Goal: Task Accomplishment & Management: Manage account settings

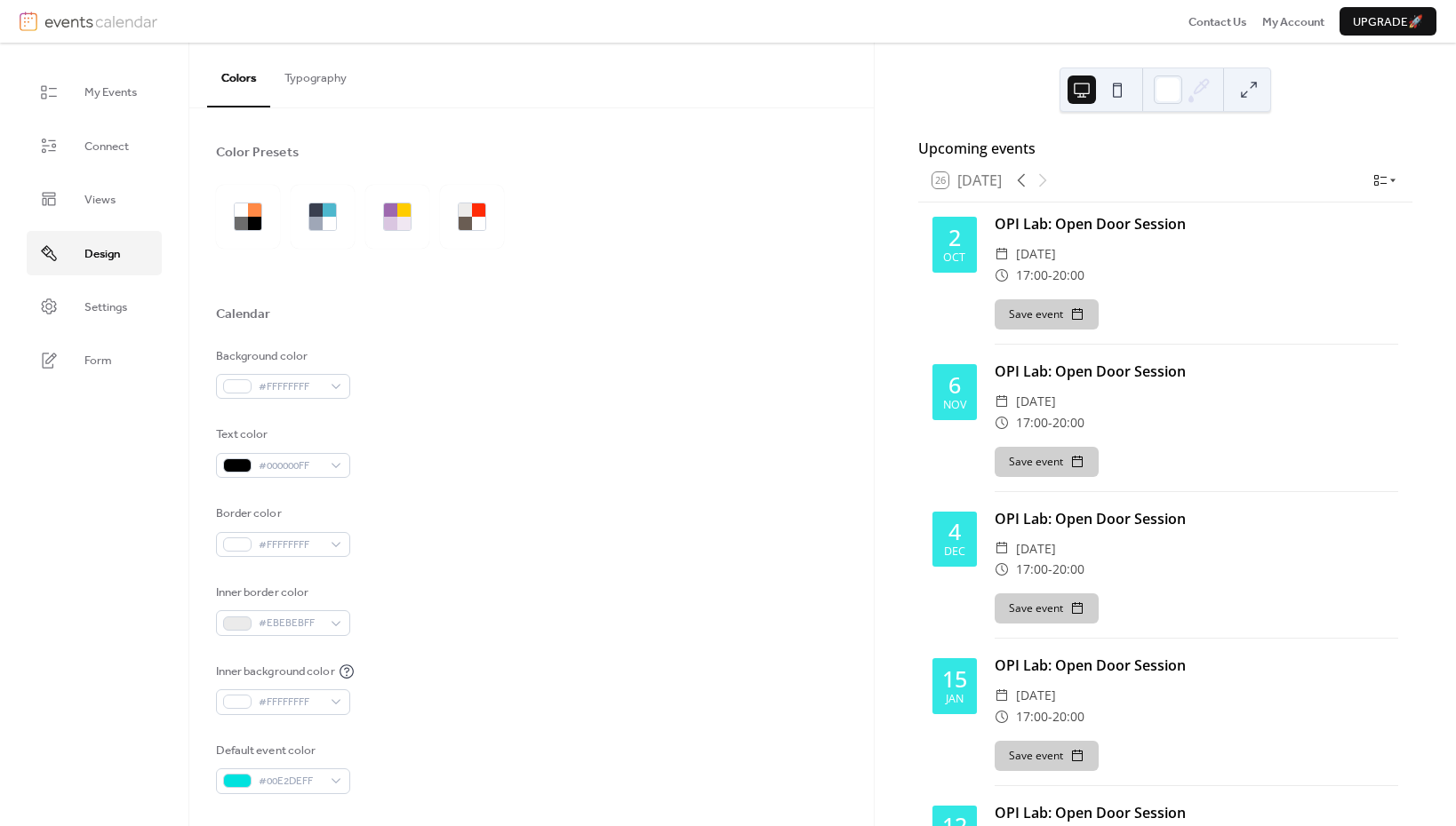
click at [297, 79] on button "Typography" at bounding box center [315, 74] width 90 height 62
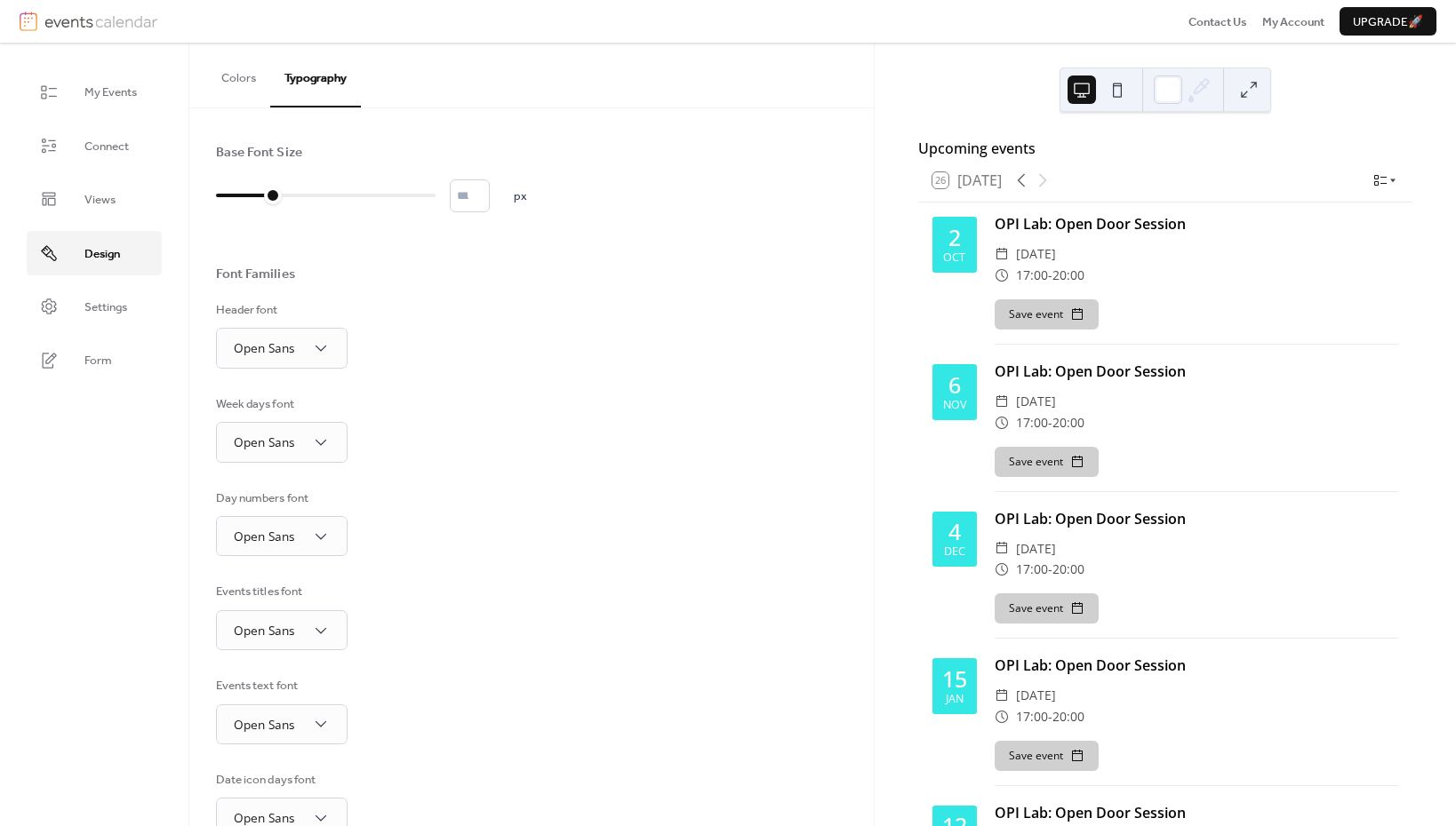
click at [244, 79] on button "Colors" at bounding box center [239, 74] width 63 height 62
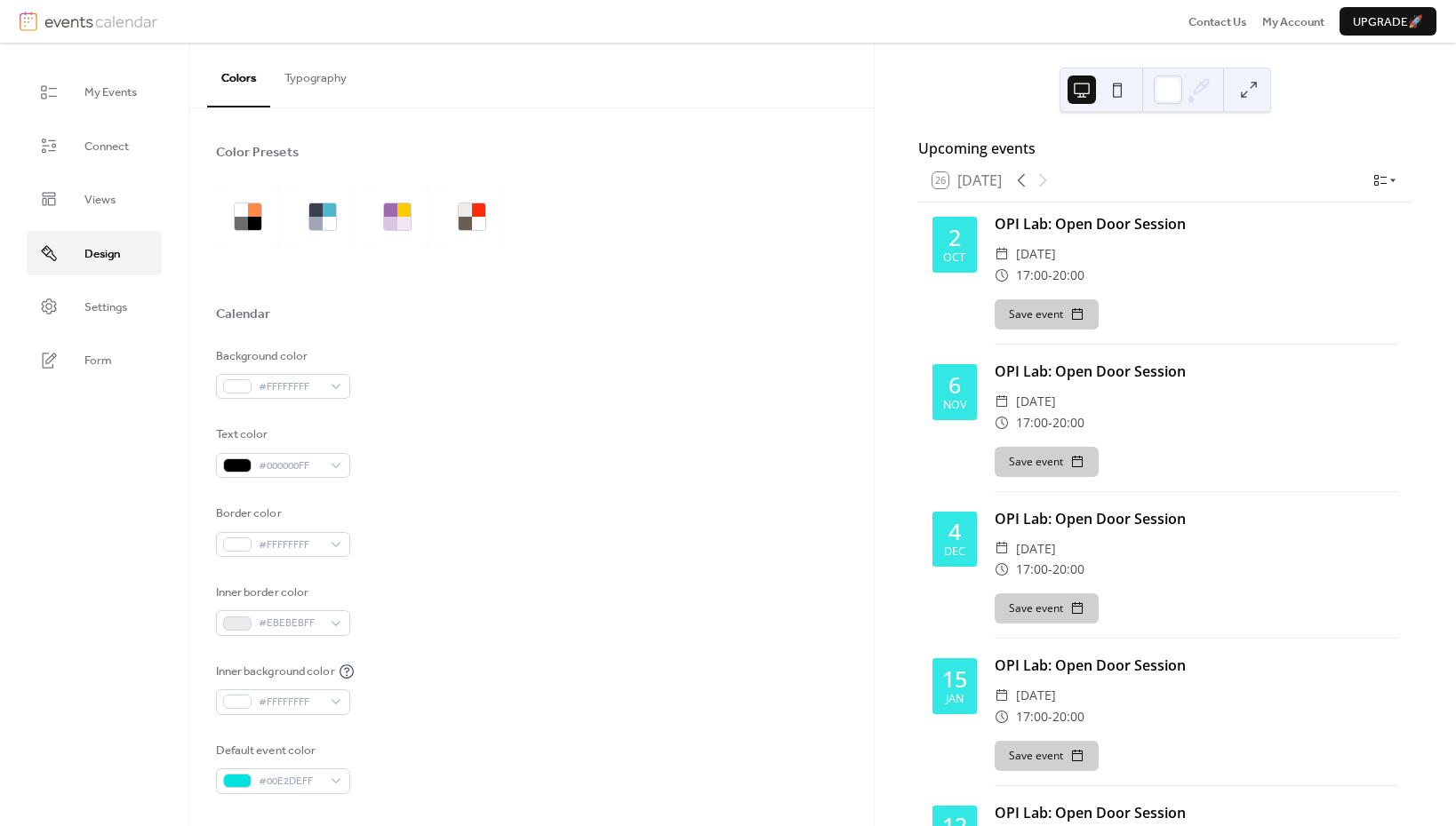
click at [55, 22] on img at bounding box center [101, 21] width 113 height 20
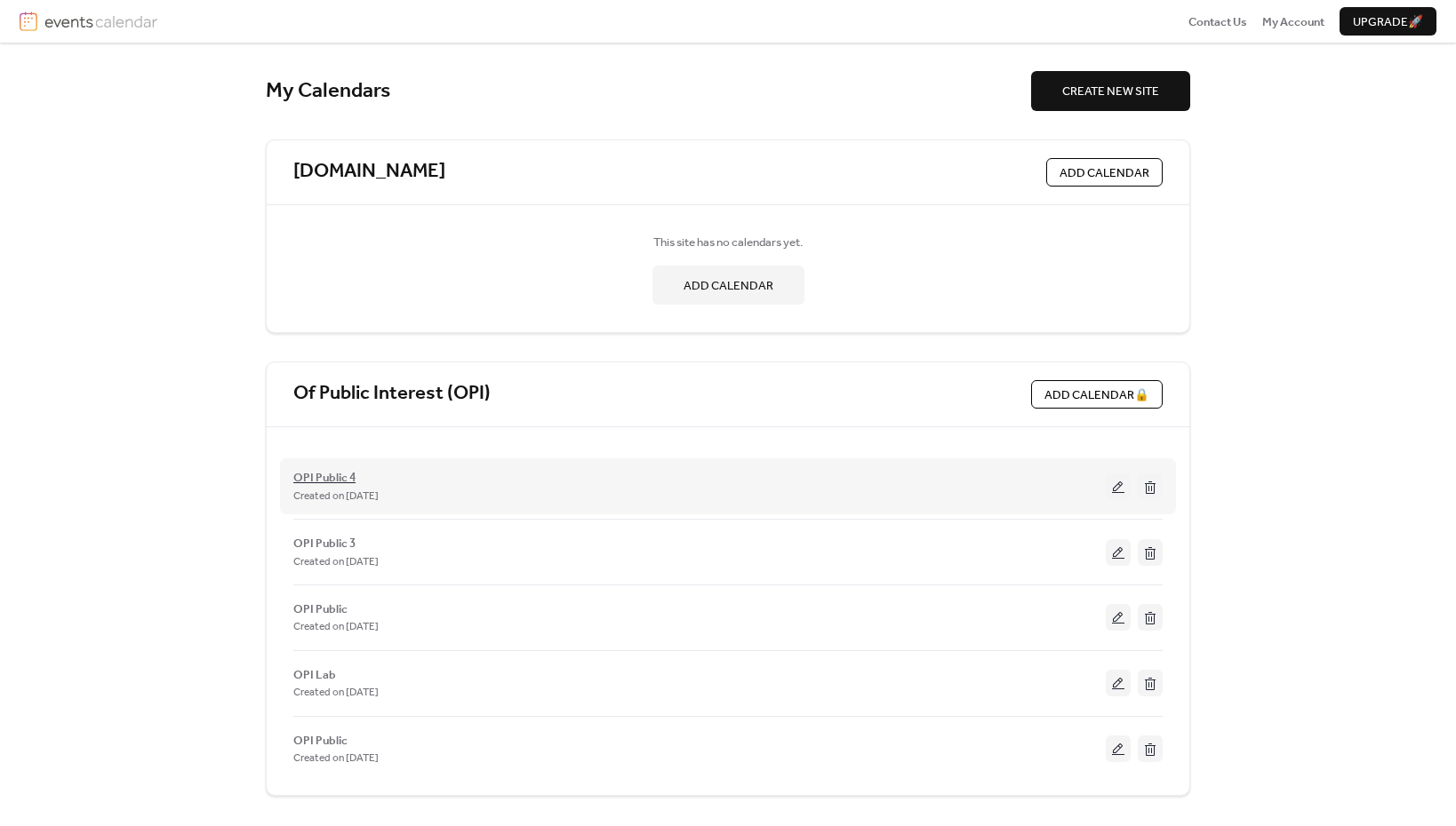
click at [339, 475] on span "OPI Public 4" at bounding box center [324, 477] width 62 height 18
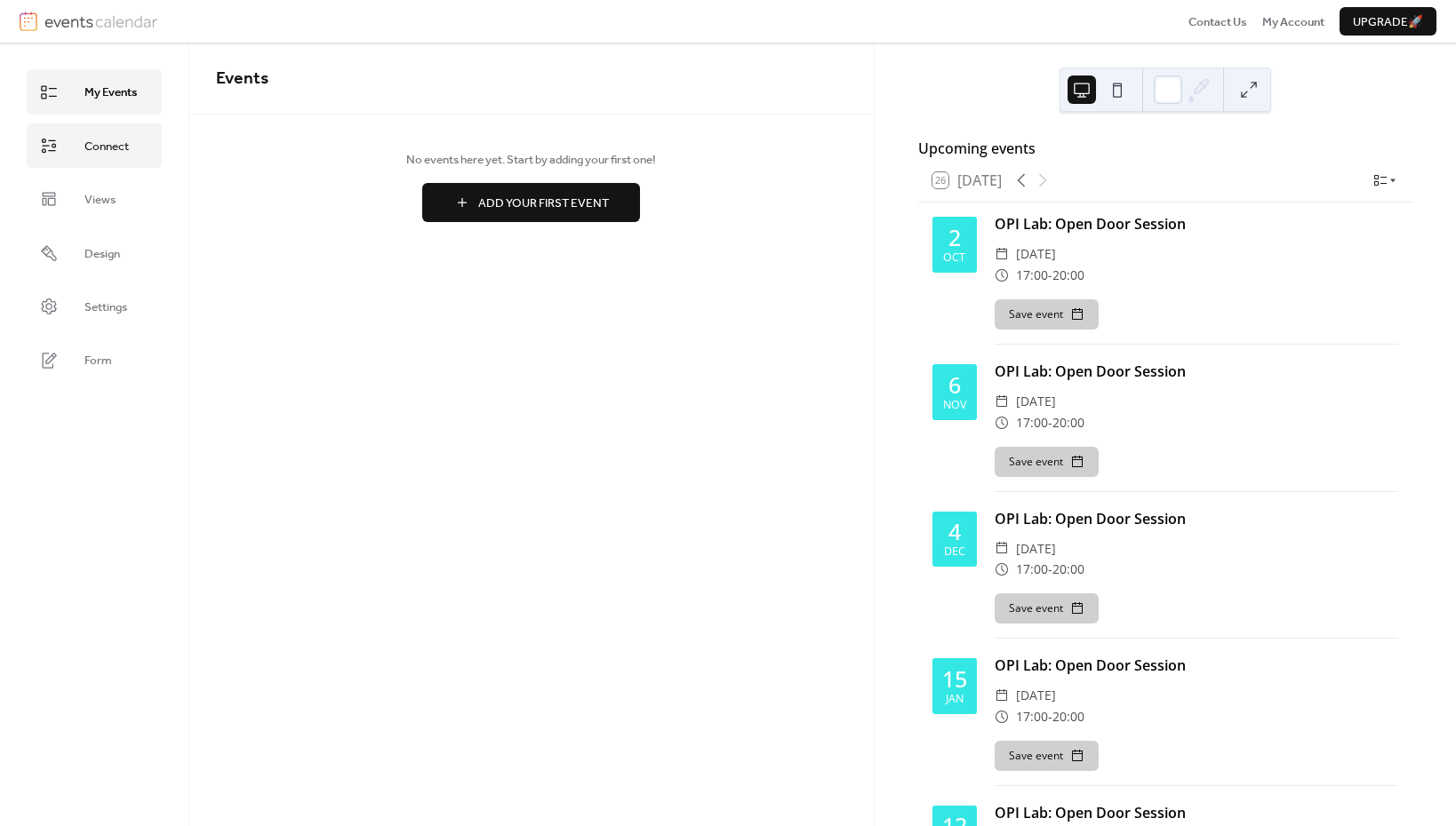
click at [119, 149] on span "Connect" at bounding box center [107, 146] width 45 height 18
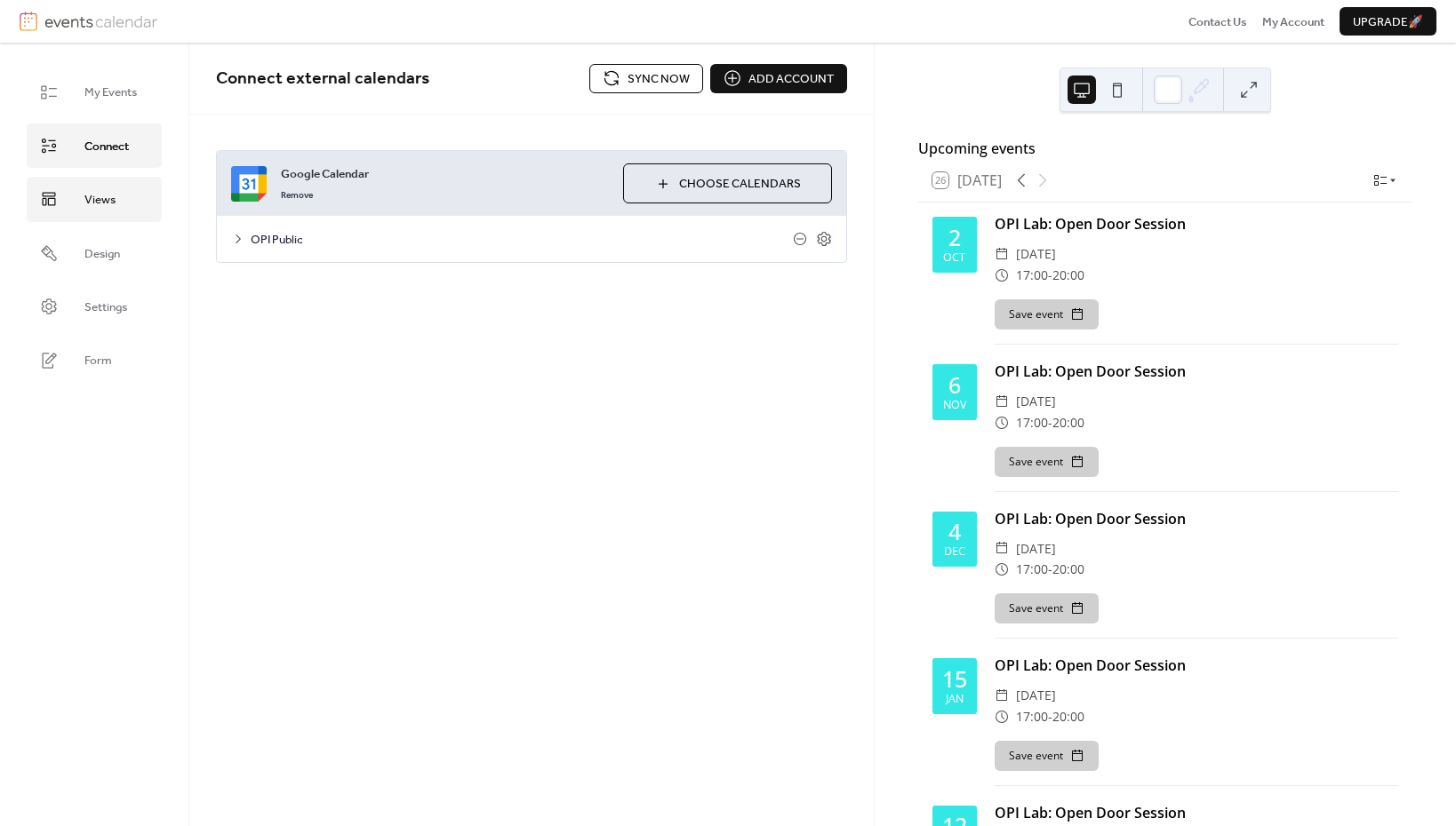
click at [110, 198] on span "Views" at bounding box center [100, 200] width 31 height 18
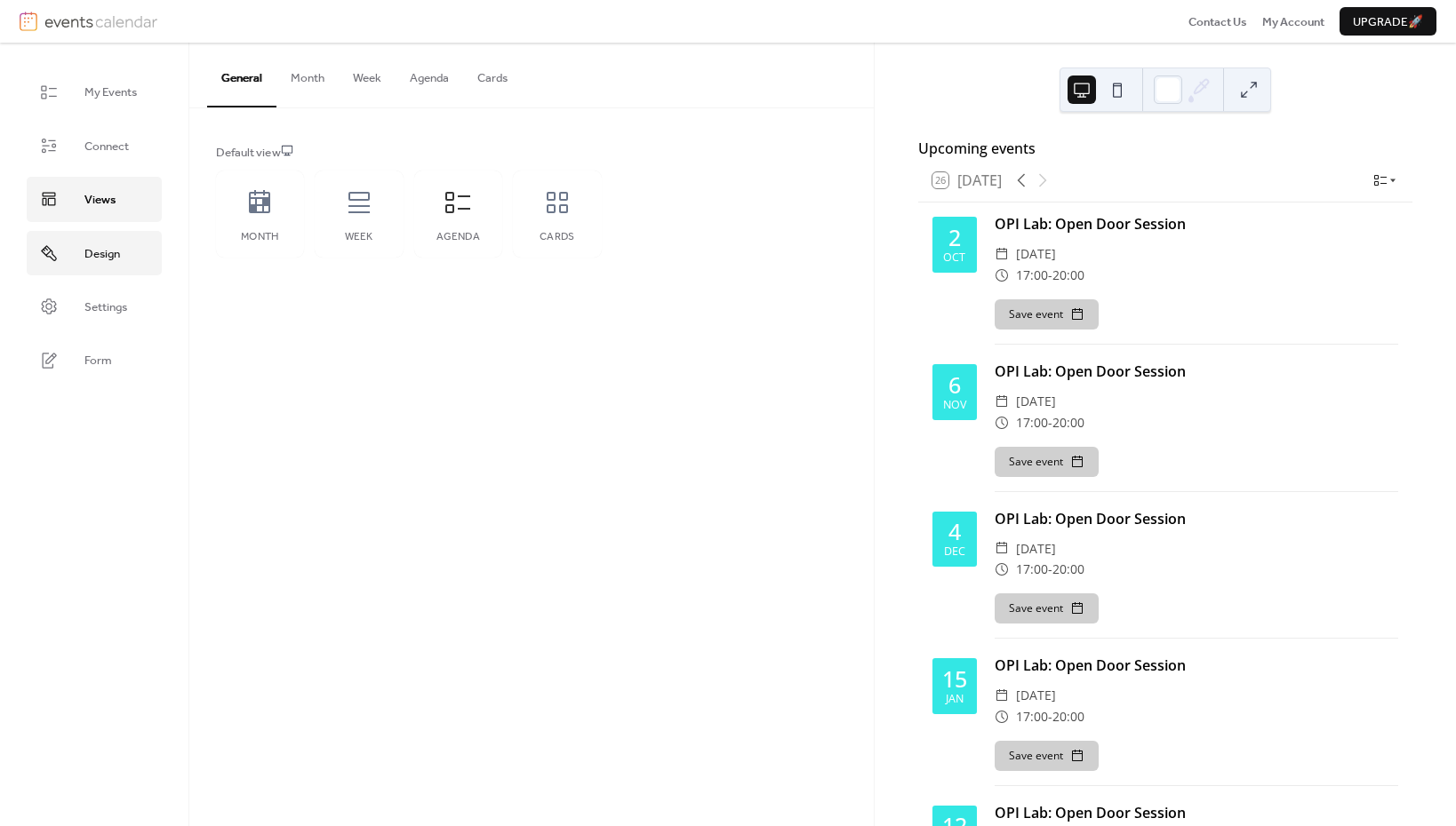
click at [106, 251] on span "Design" at bounding box center [103, 254] width 35 height 18
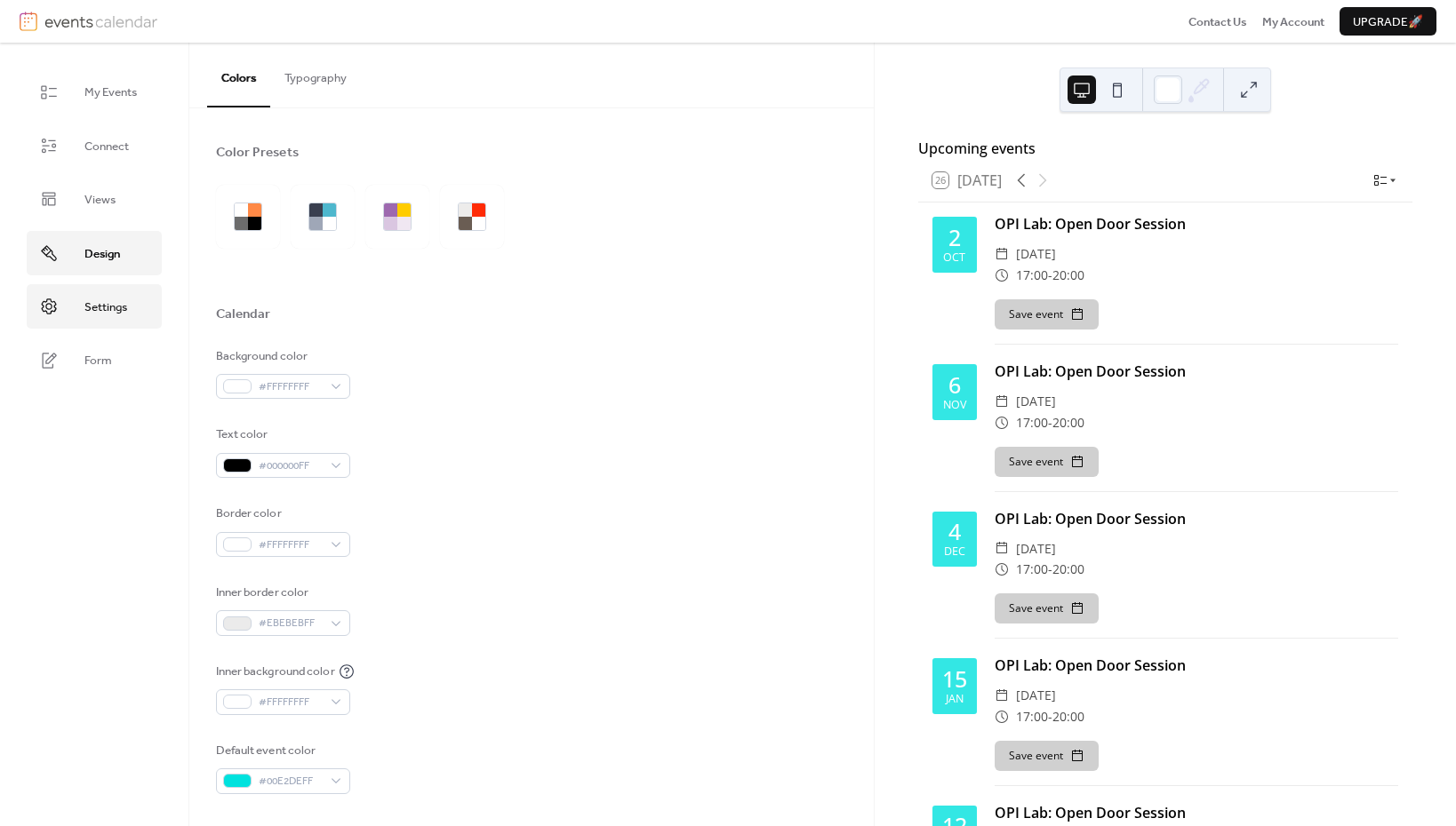
click at [104, 298] on span "Settings" at bounding box center [106, 307] width 43 height 18
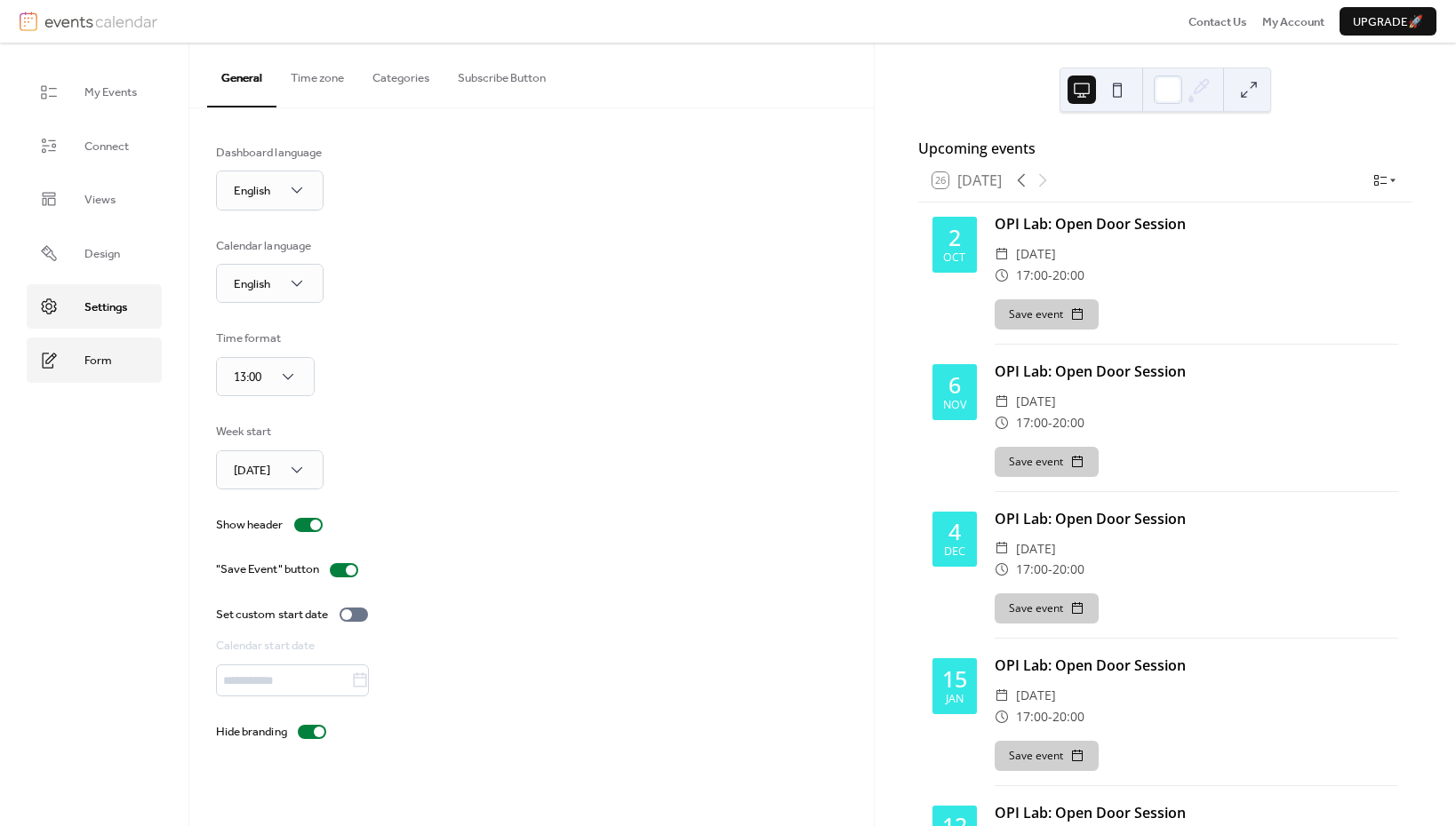
click at [103, 354] on span "Form" at bounding box center [99, 360] width 28 height 18
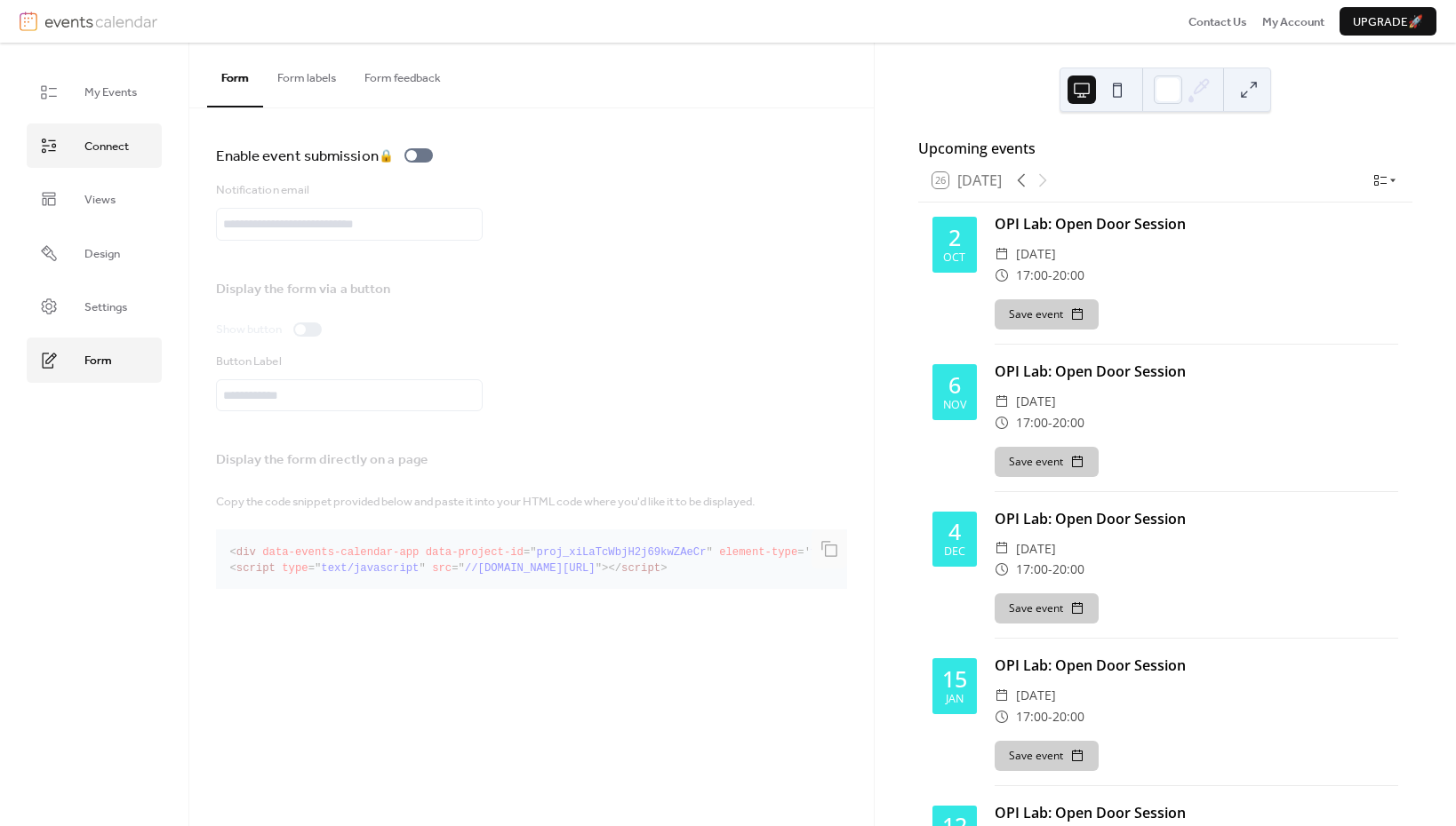
click at [97, 144] on span "Connect" at bounding box center [107, 146] width 45 height 18
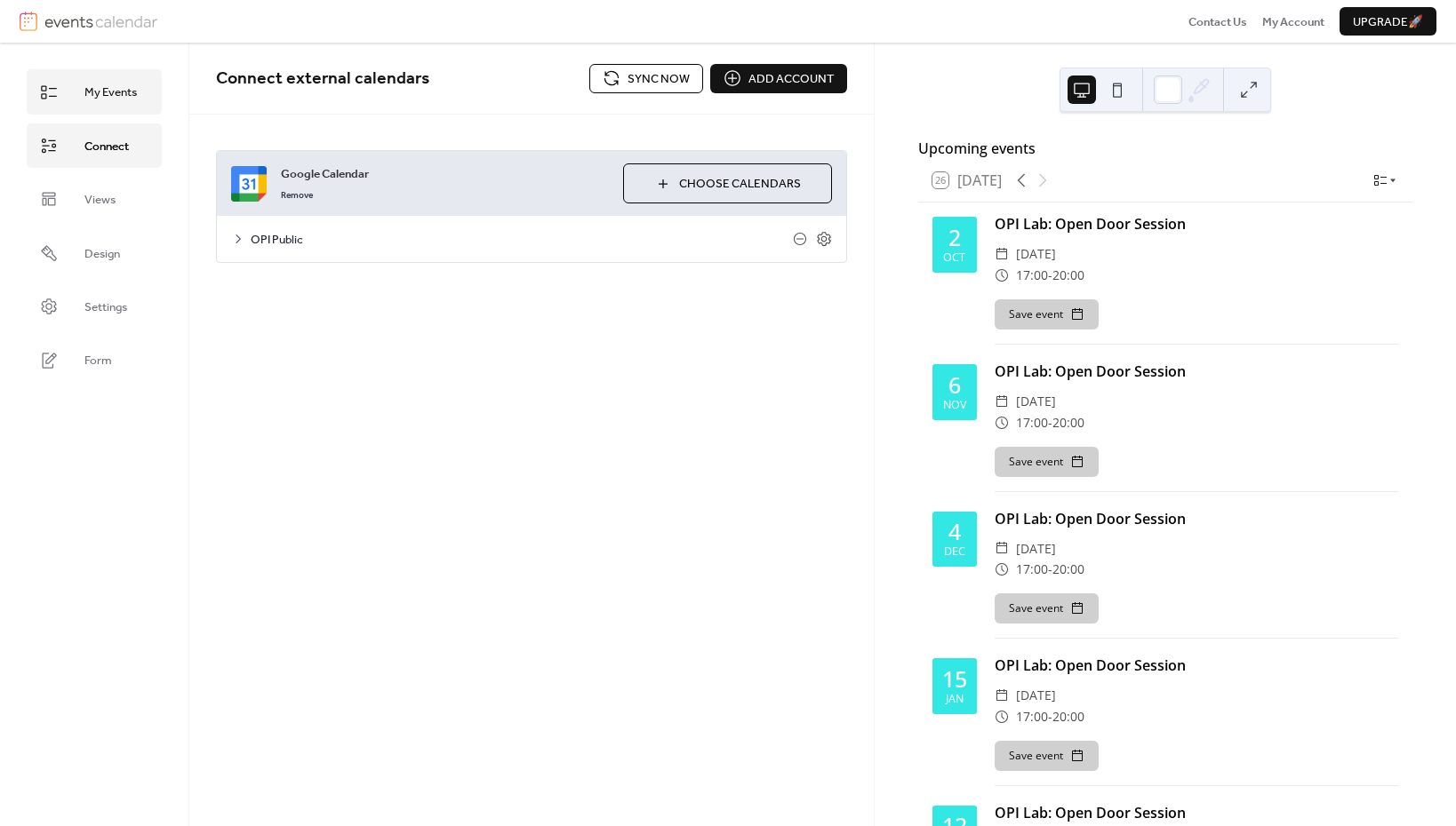
click at [94, 92] on span "My Events" at bounding box center [111, 92] width 52 height 18
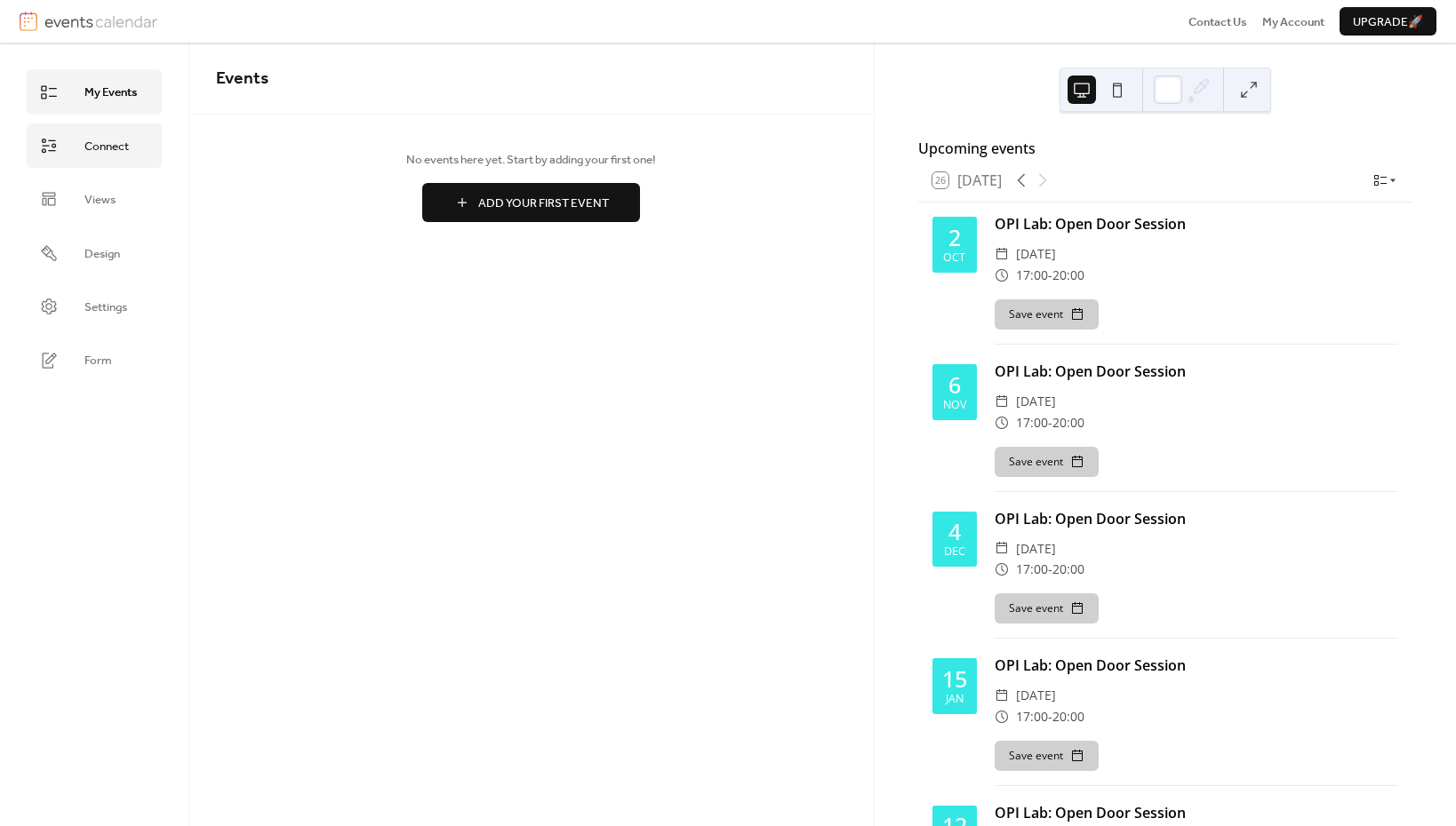
click at [117, 146] on span "Connect" at bounding box center [107, 146] width 45 height 18
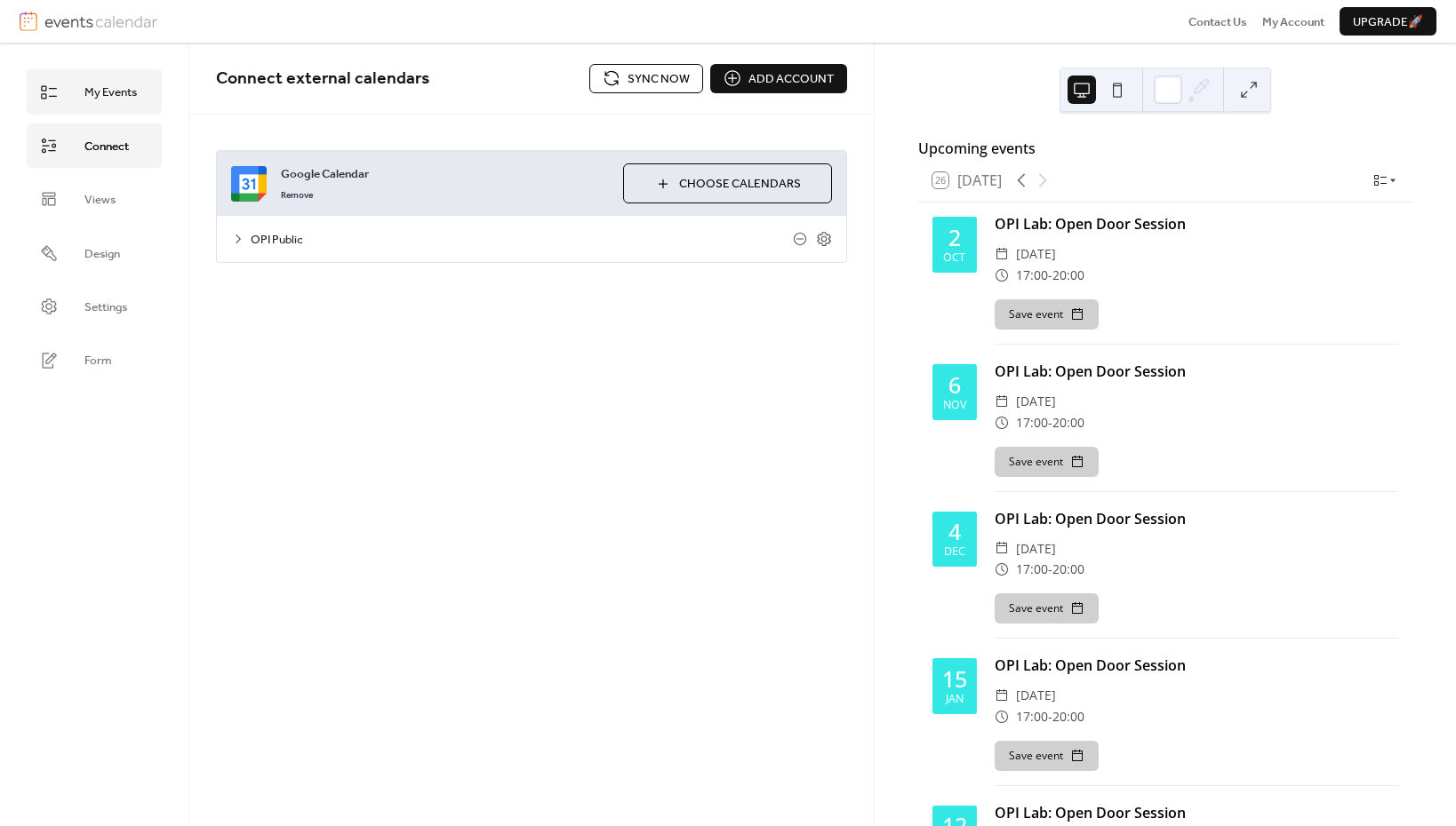
click at [112, 98] on span "My Events" at bounding box center [111, 92] width 52 height 18
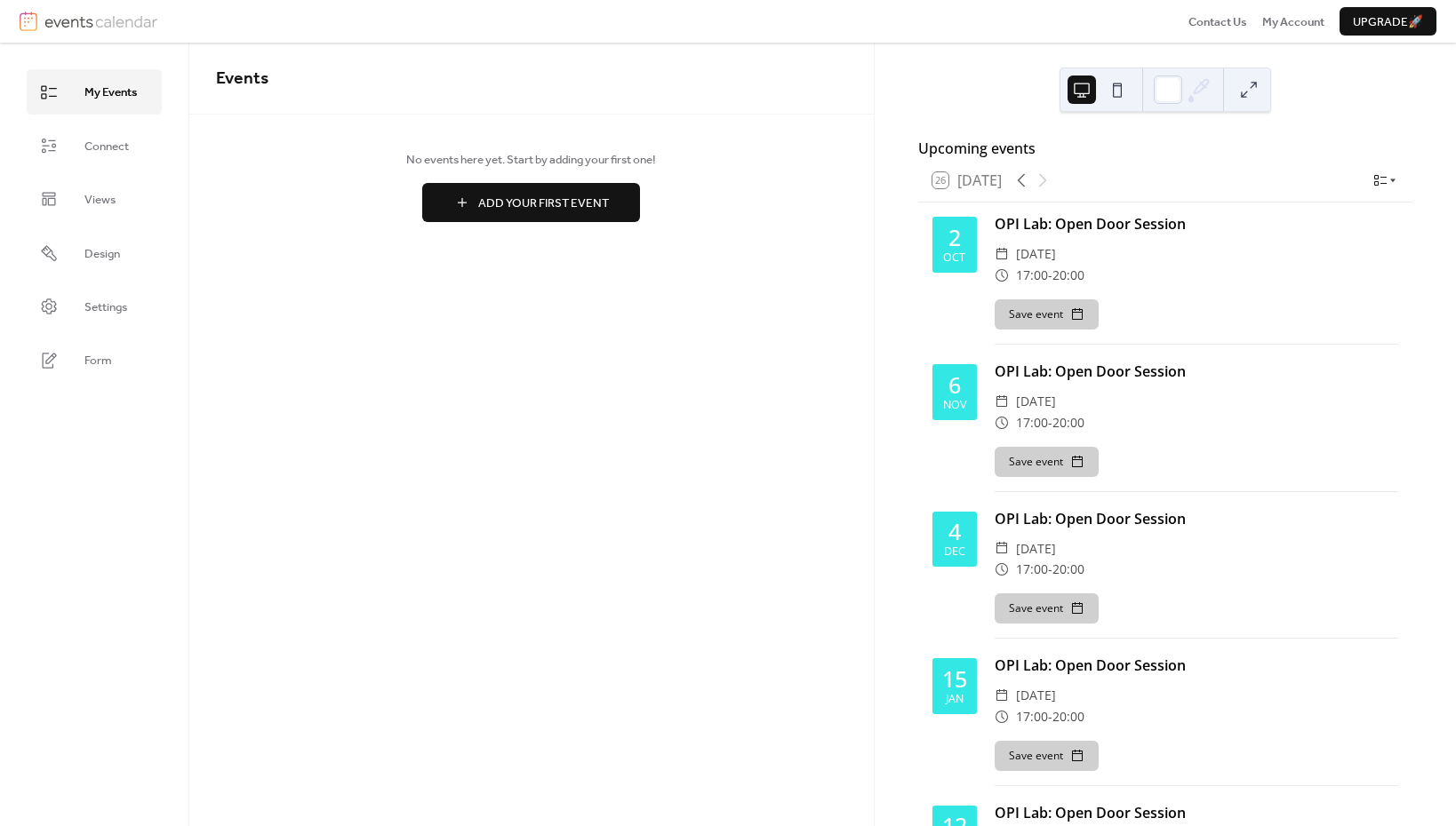
click at [82, 27] on img at bounding box center [101, 21] width 113 height 20
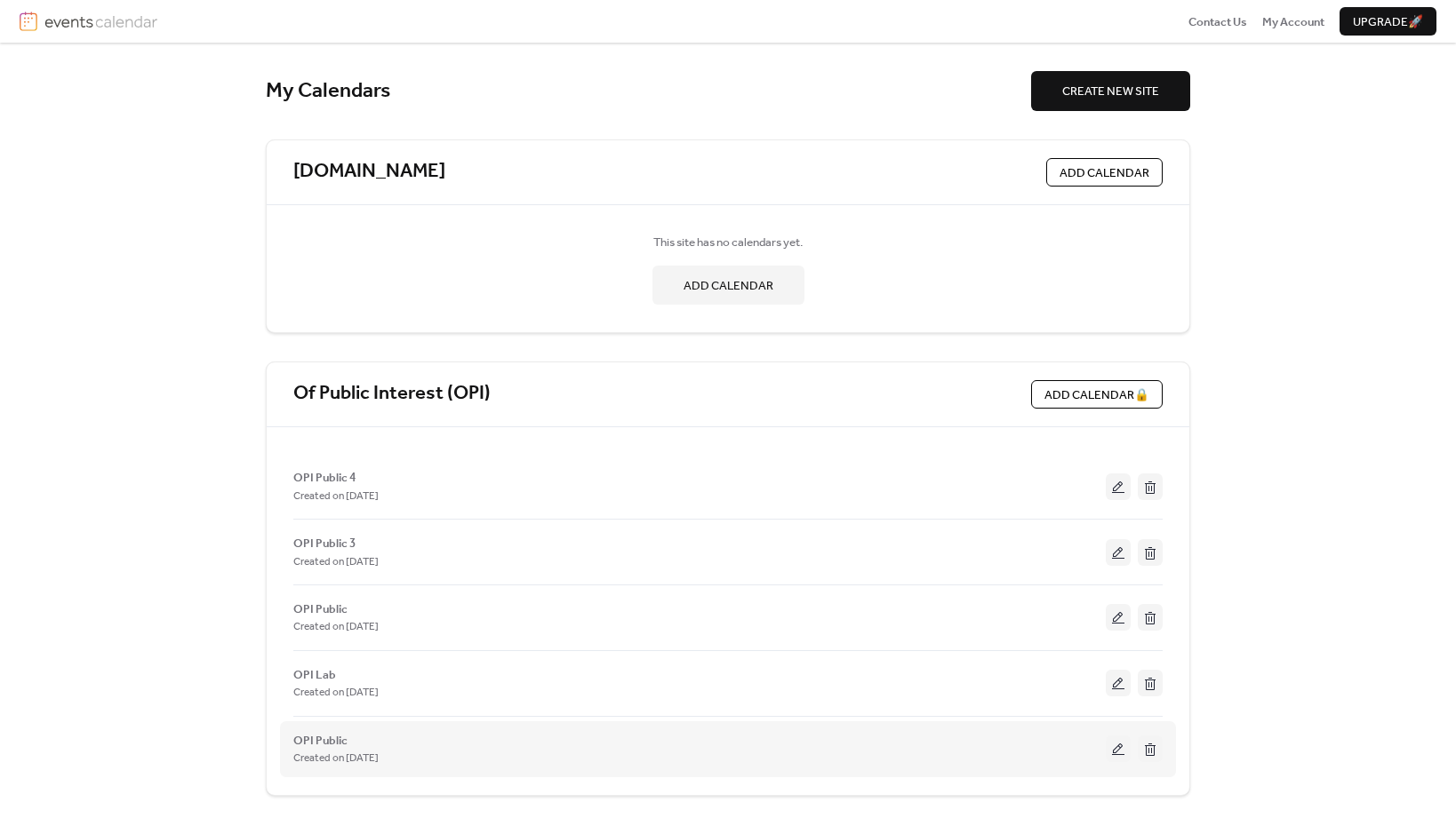
click at [1151, 745] on button at bounding box center [1150, 749] width 25 height 27
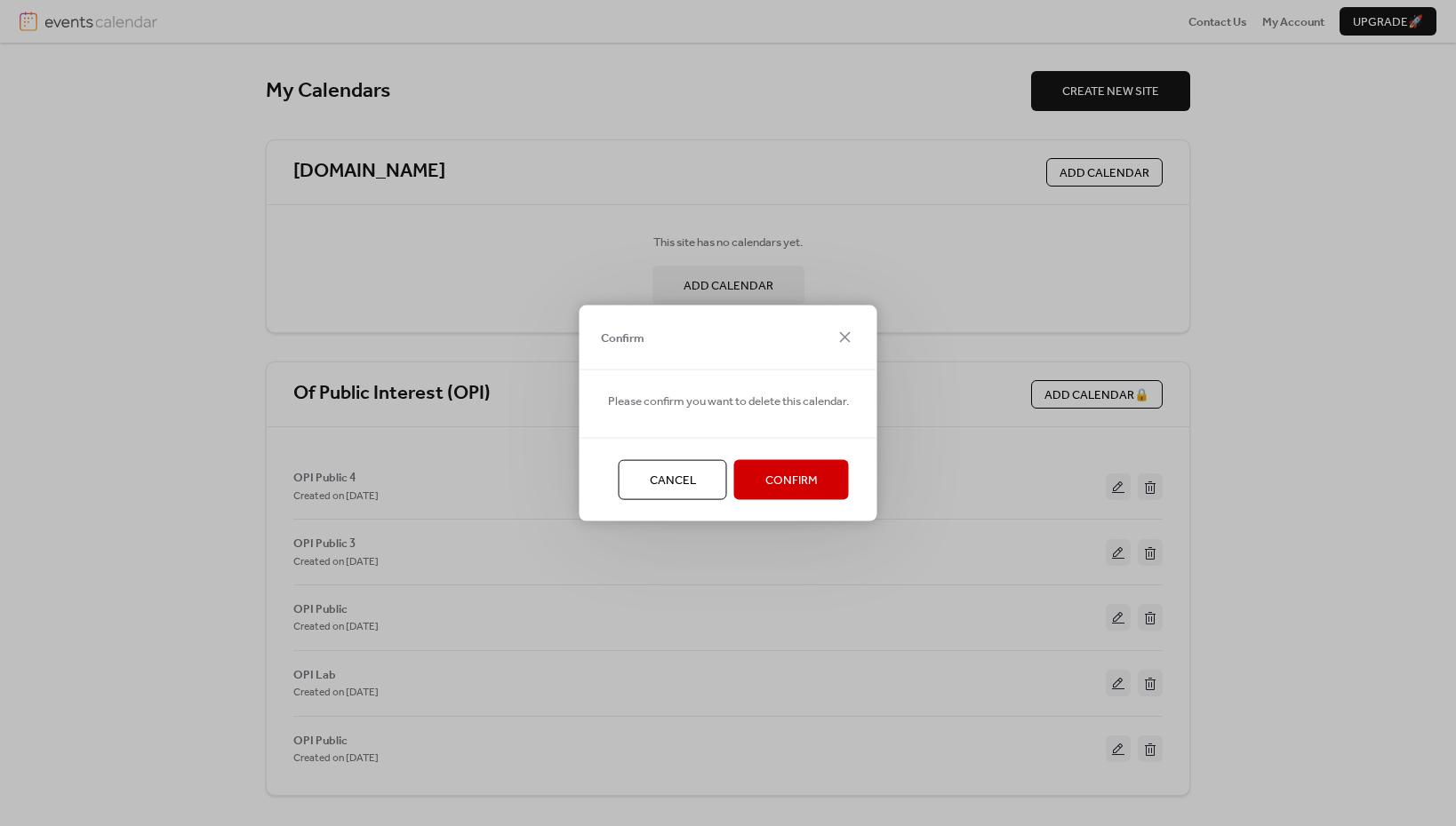
click at [784, 475] on span "Confirm" at bounding box center [791, 480] width 52 height 18
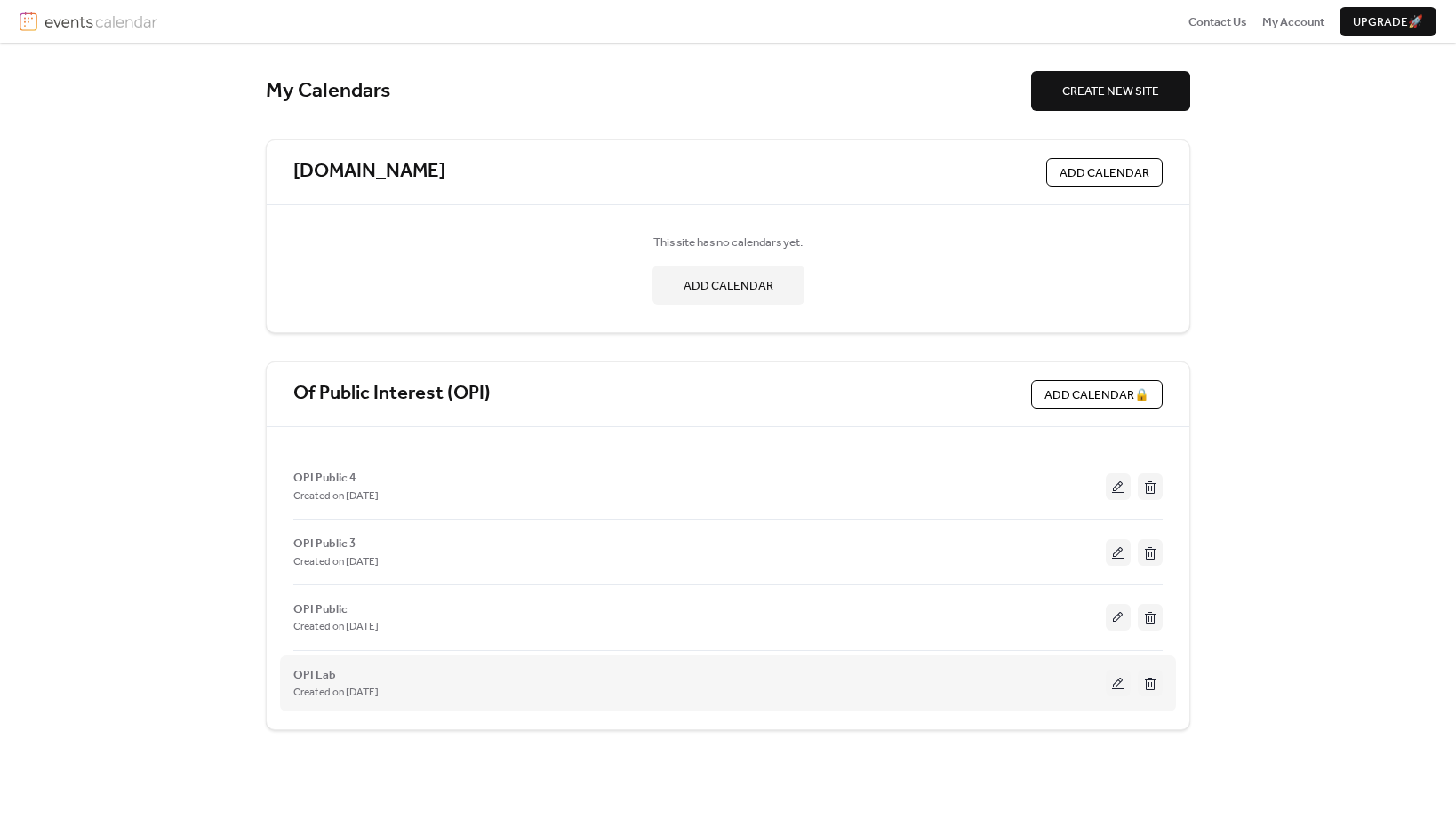
click at [1152, 682] on button at bounding box center [1150, 682] width 25 height 27
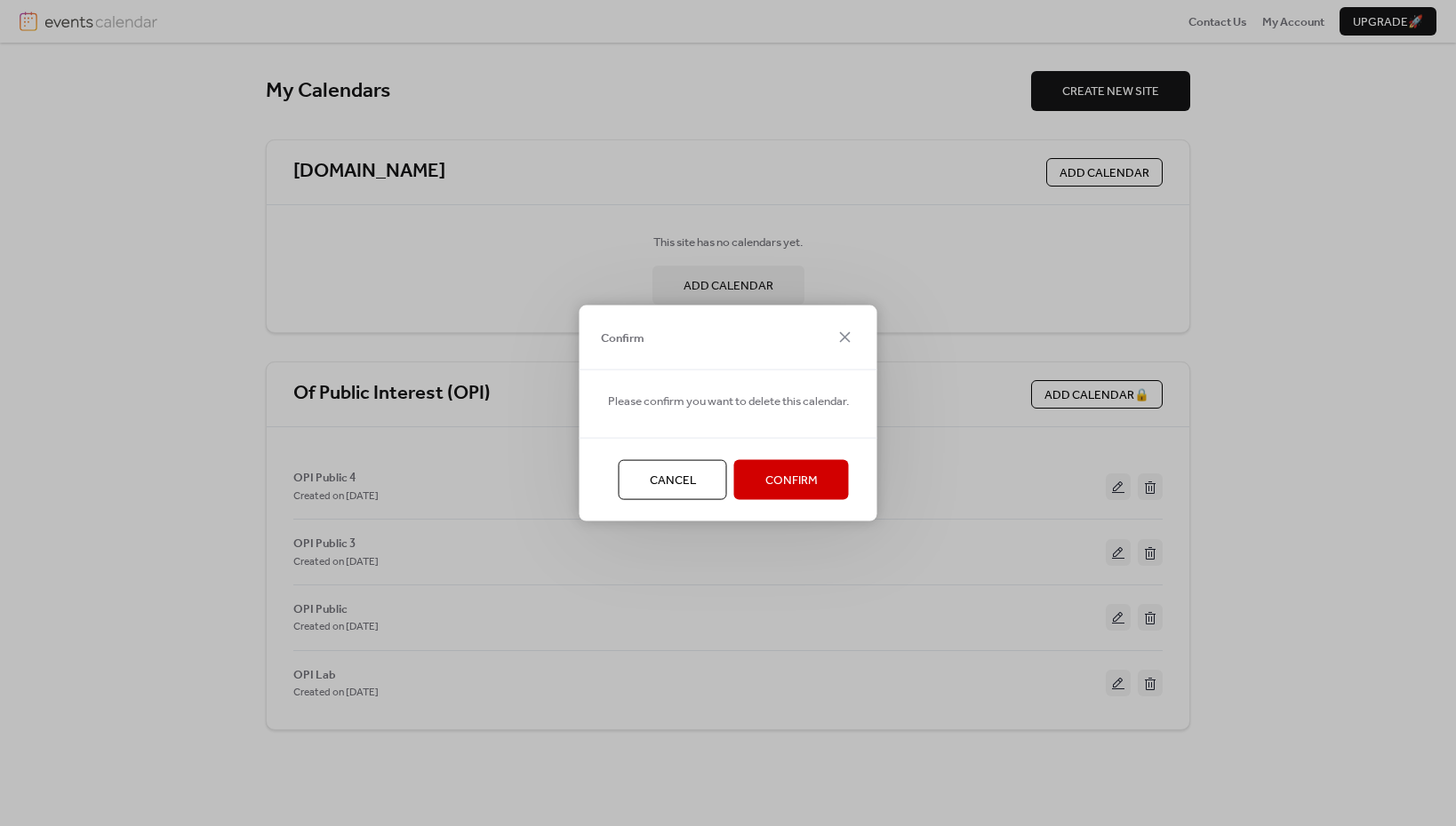
click at [801, 481] on span "Confirm" at bounding box center [791, 480] width 52 height 18
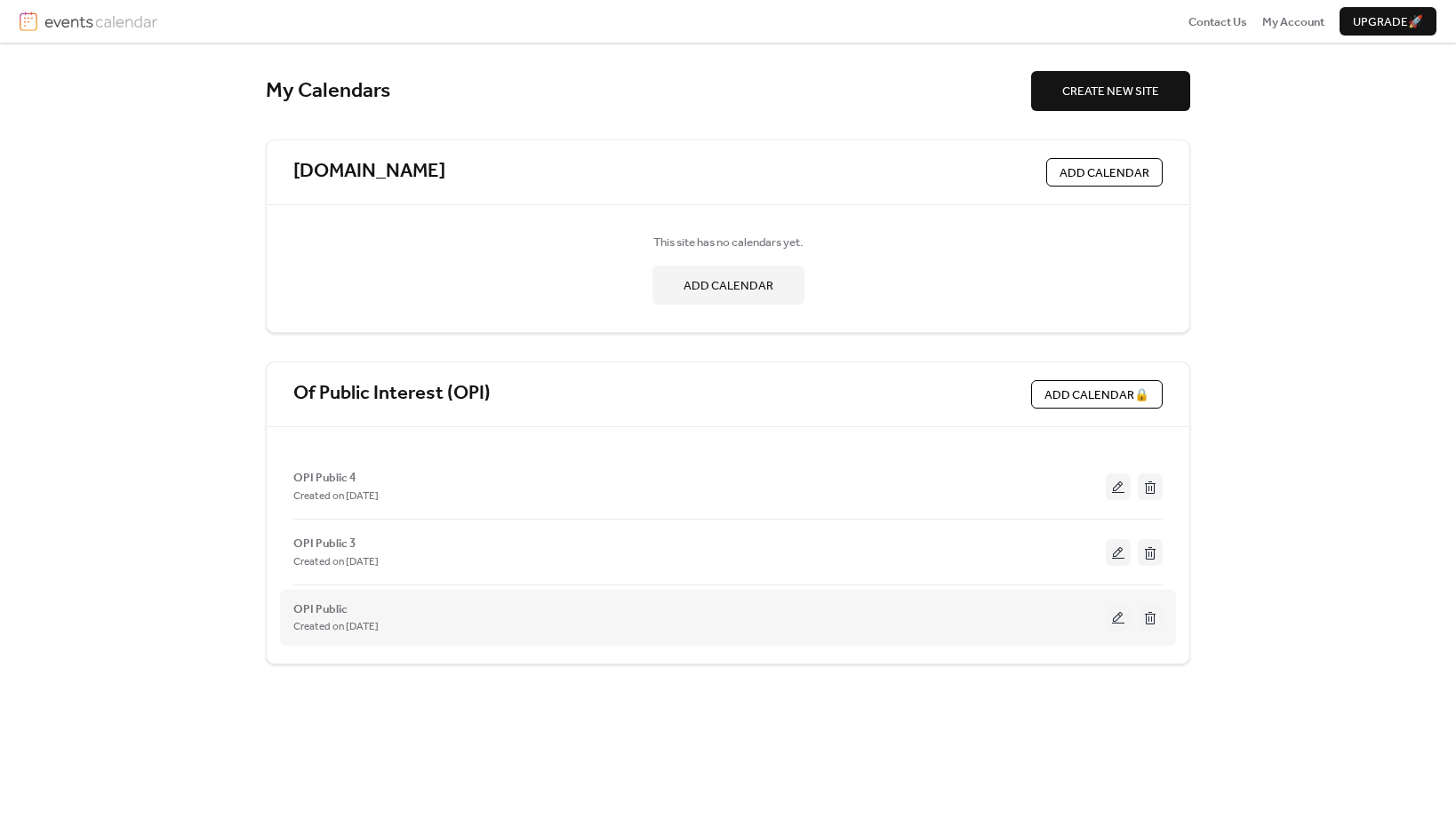
click at [1158, 613] on button at bounding box center [1150, 617] width 25 height 27
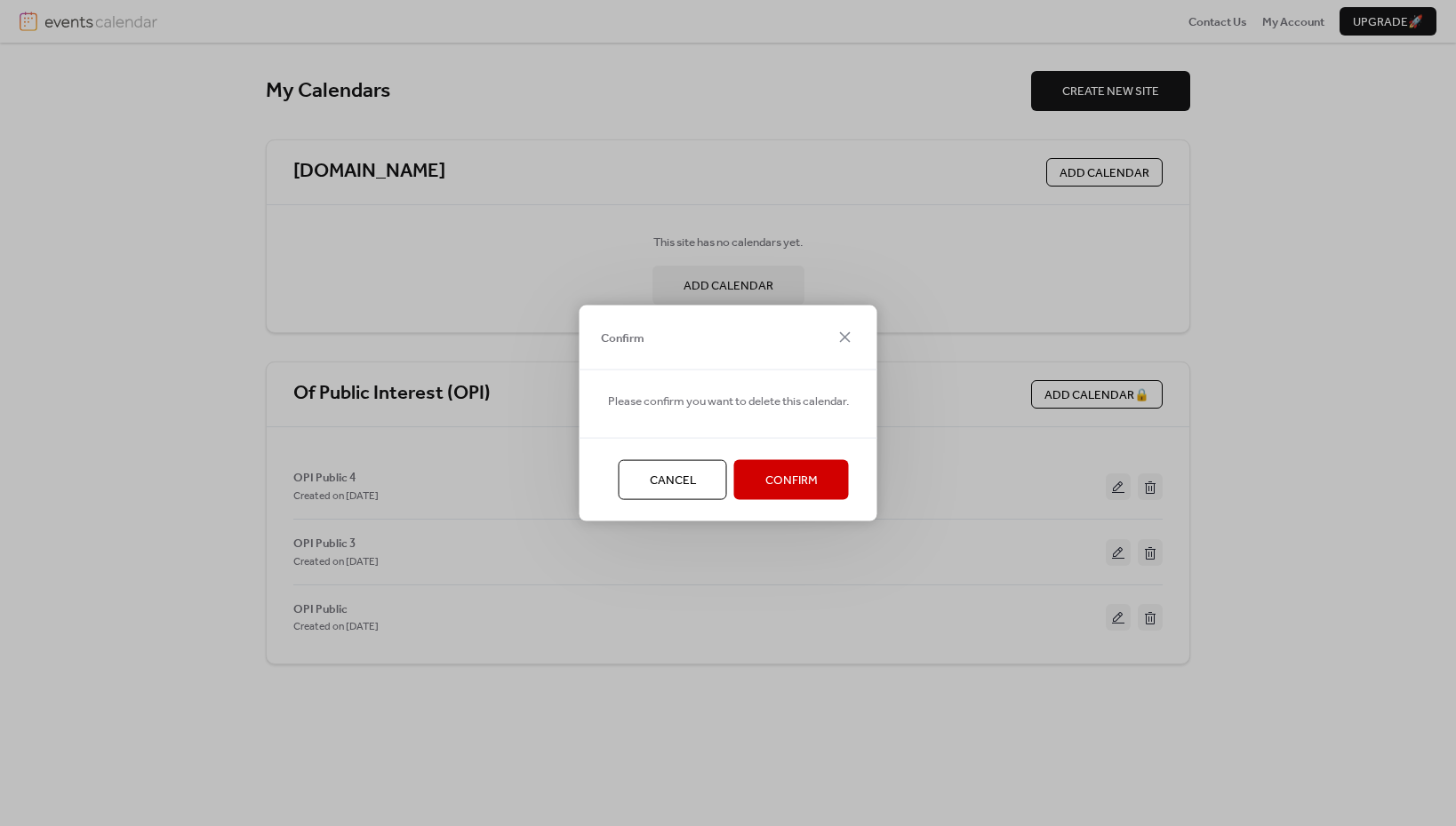
click at [815, 474] on span "Confirm" at bounding box center [791, 480] width 52 height 18
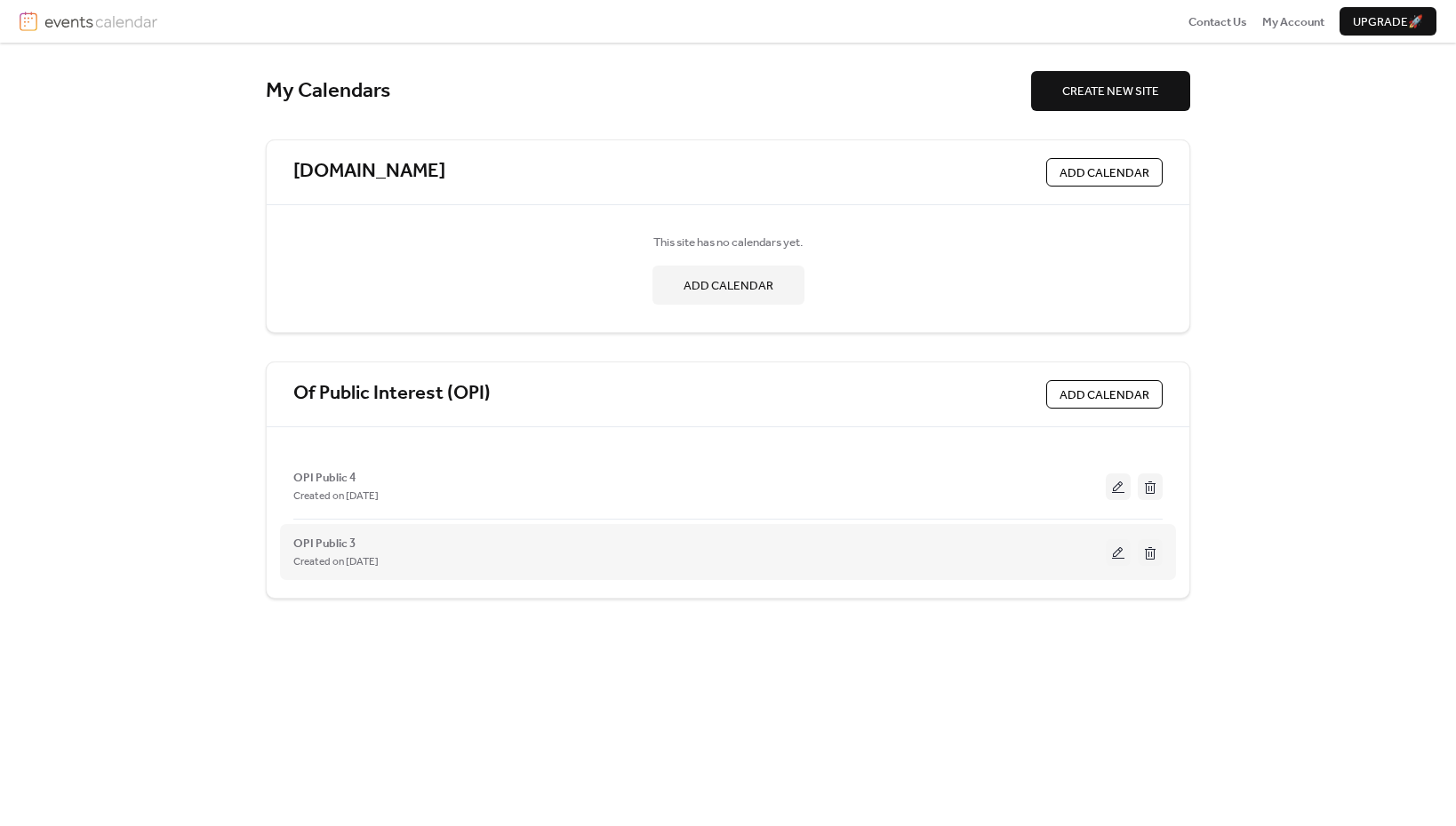
click at [1147, 554] on button at bounding box center [1150, 552] width 25 height 27
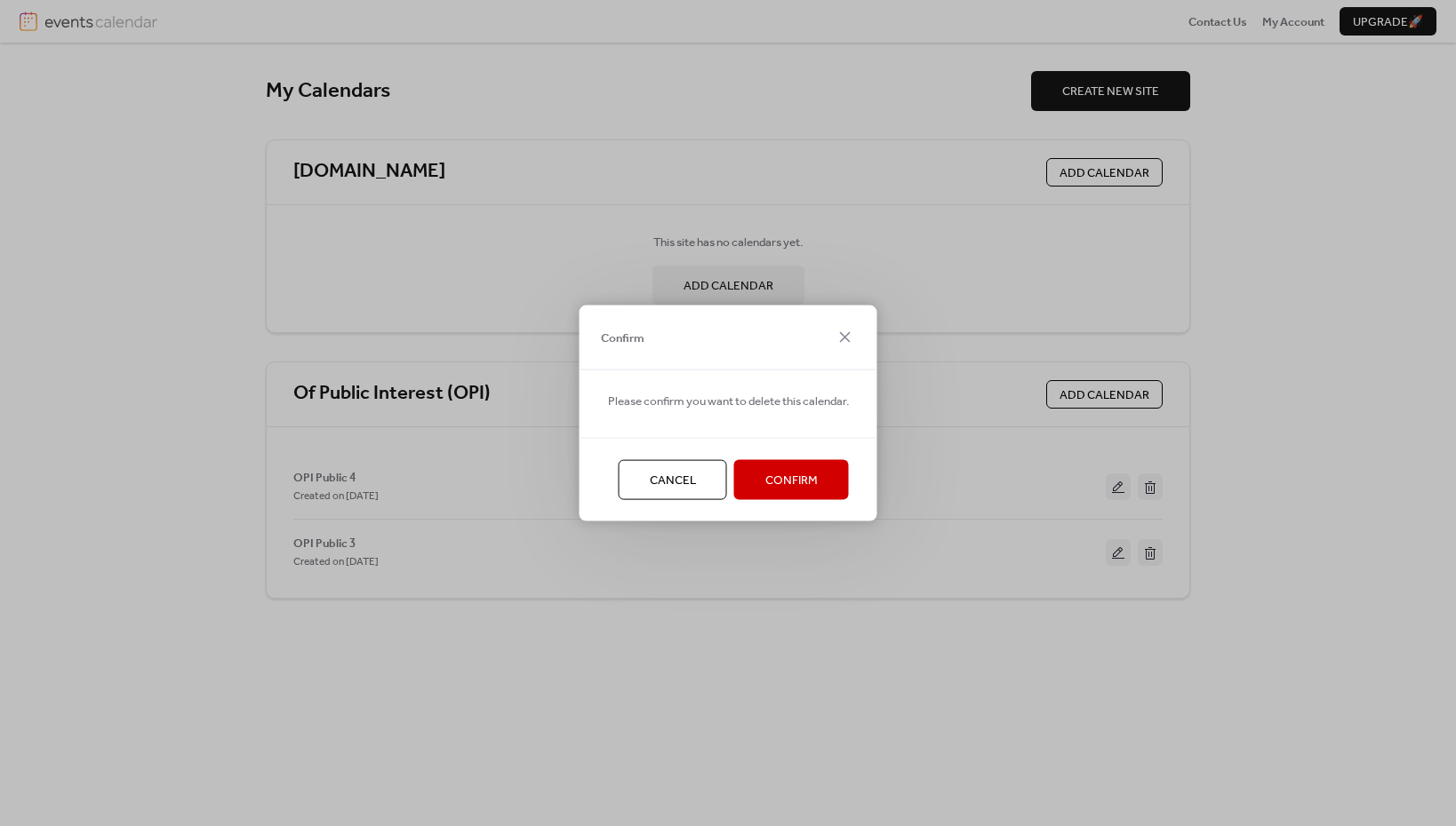
click at [778, 485] on span "Confirm" at bounding box center [791, 480] width 52 height 18
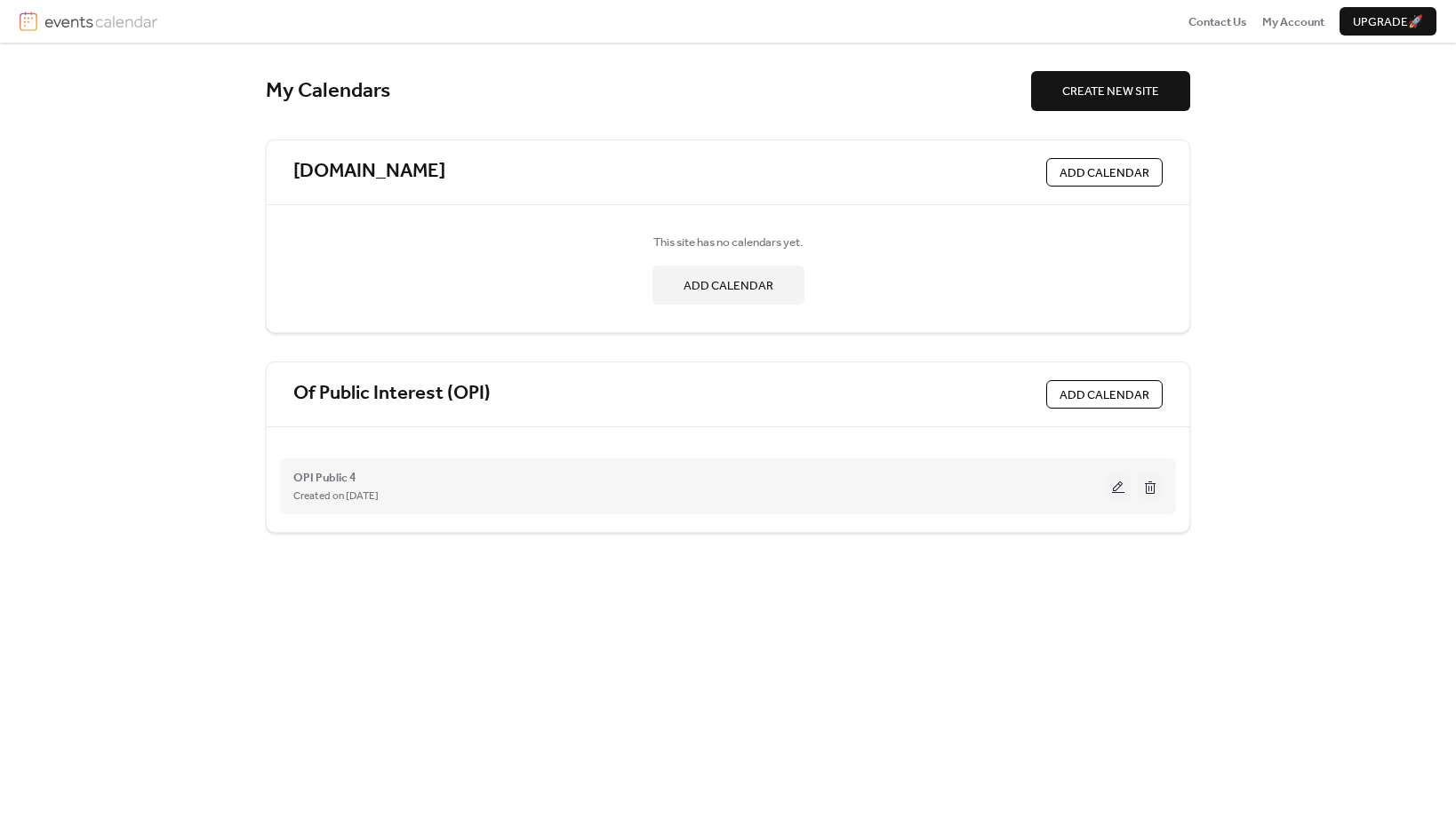
click at [379, 490] on span "Created on [DATE]" at bounding box center [335, 496] width 85 height 18
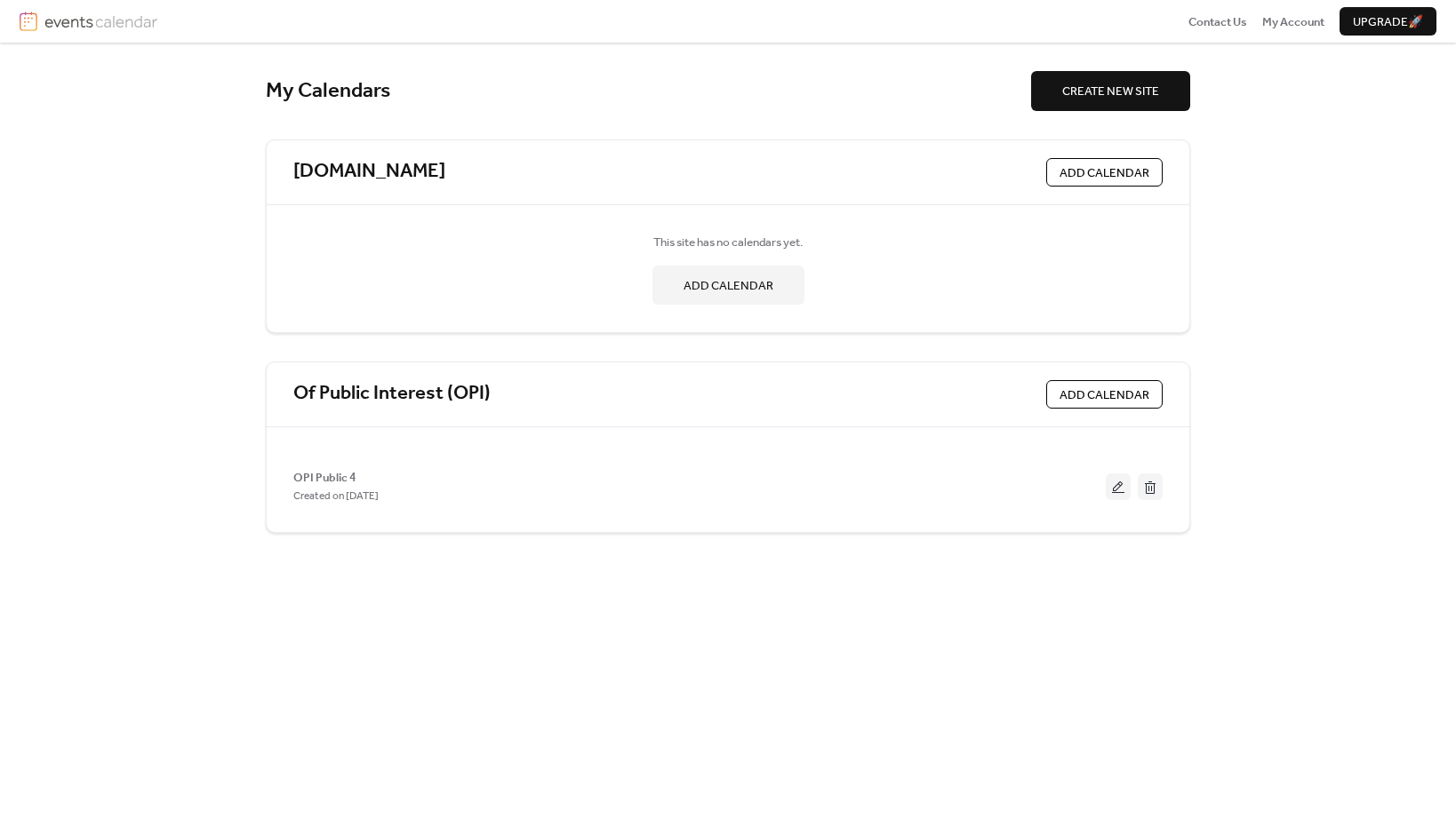
click at [79, 25] on img at bounding box center [101, 21] width 113 height 20
click at [79, 28] on img at bounding box center [101, 21] width 113 height 20
click at [69, 24] on img at bounding box center [101, 21] width 113 height 20
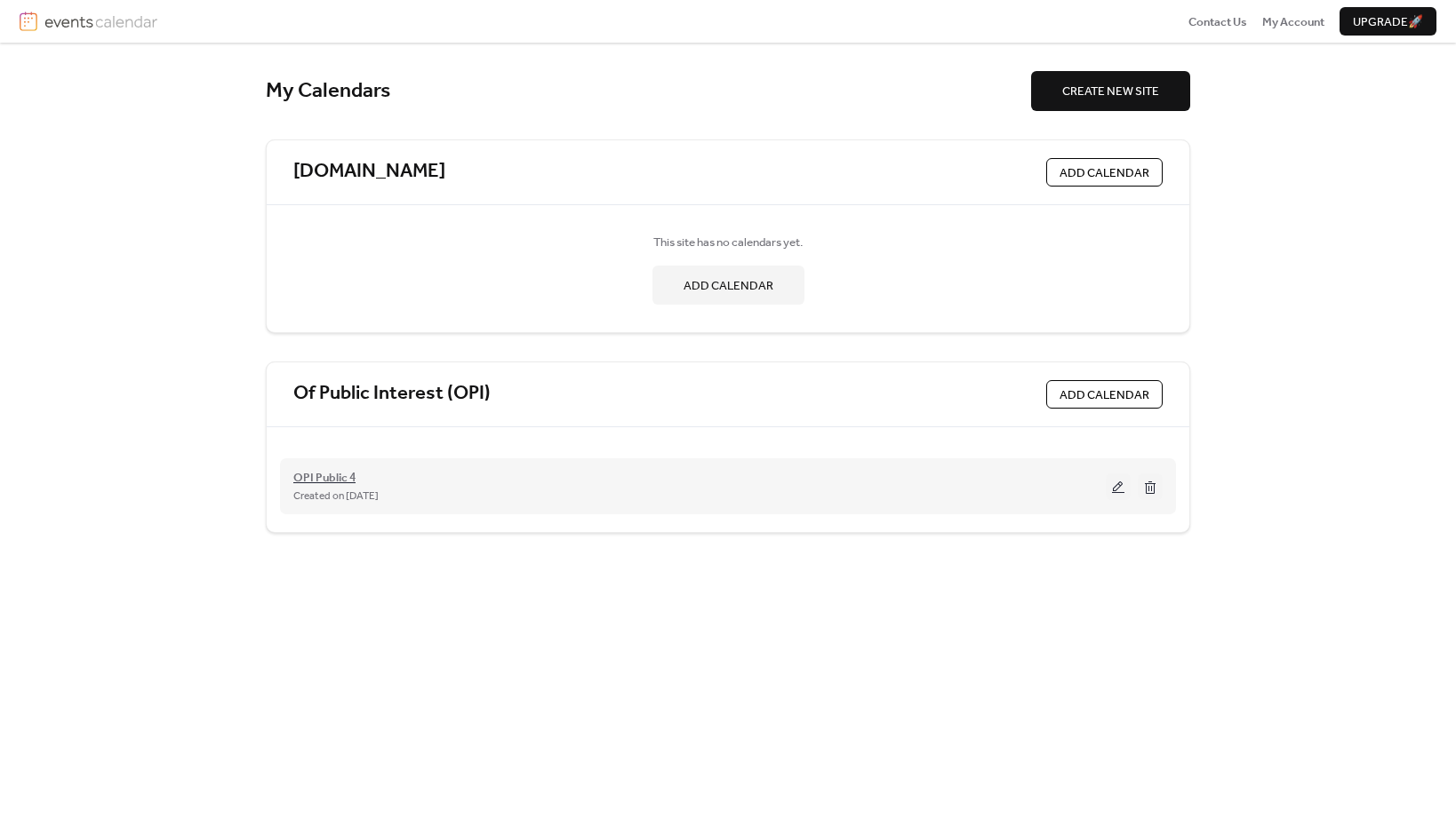
click at [342, 479] on span "OPI Public 4" at bounding box center [324, 477] width 62 height 18
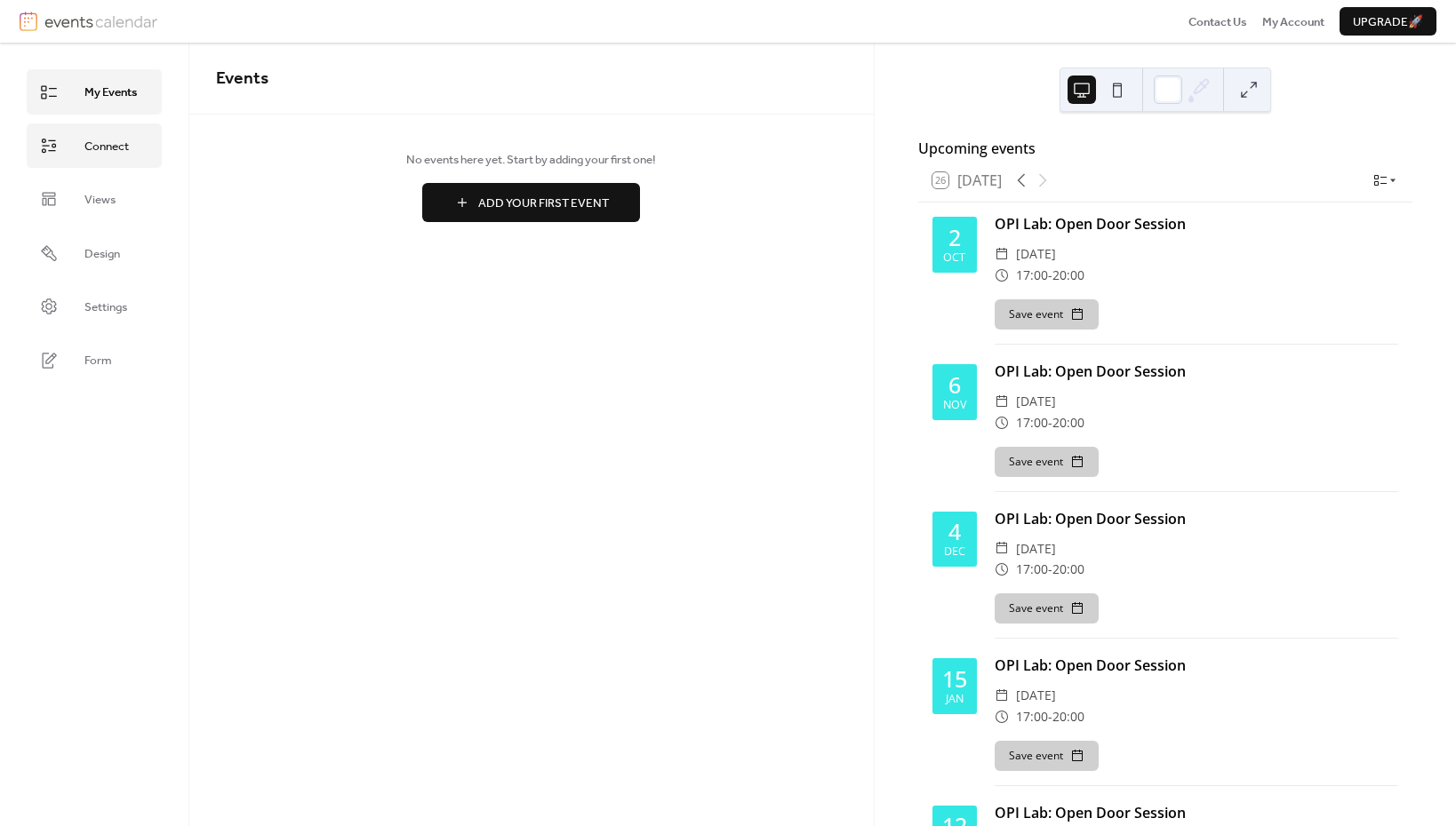
click at [115, 145] on span "Connect" at bounding box center [107, 146] width 45 height 18
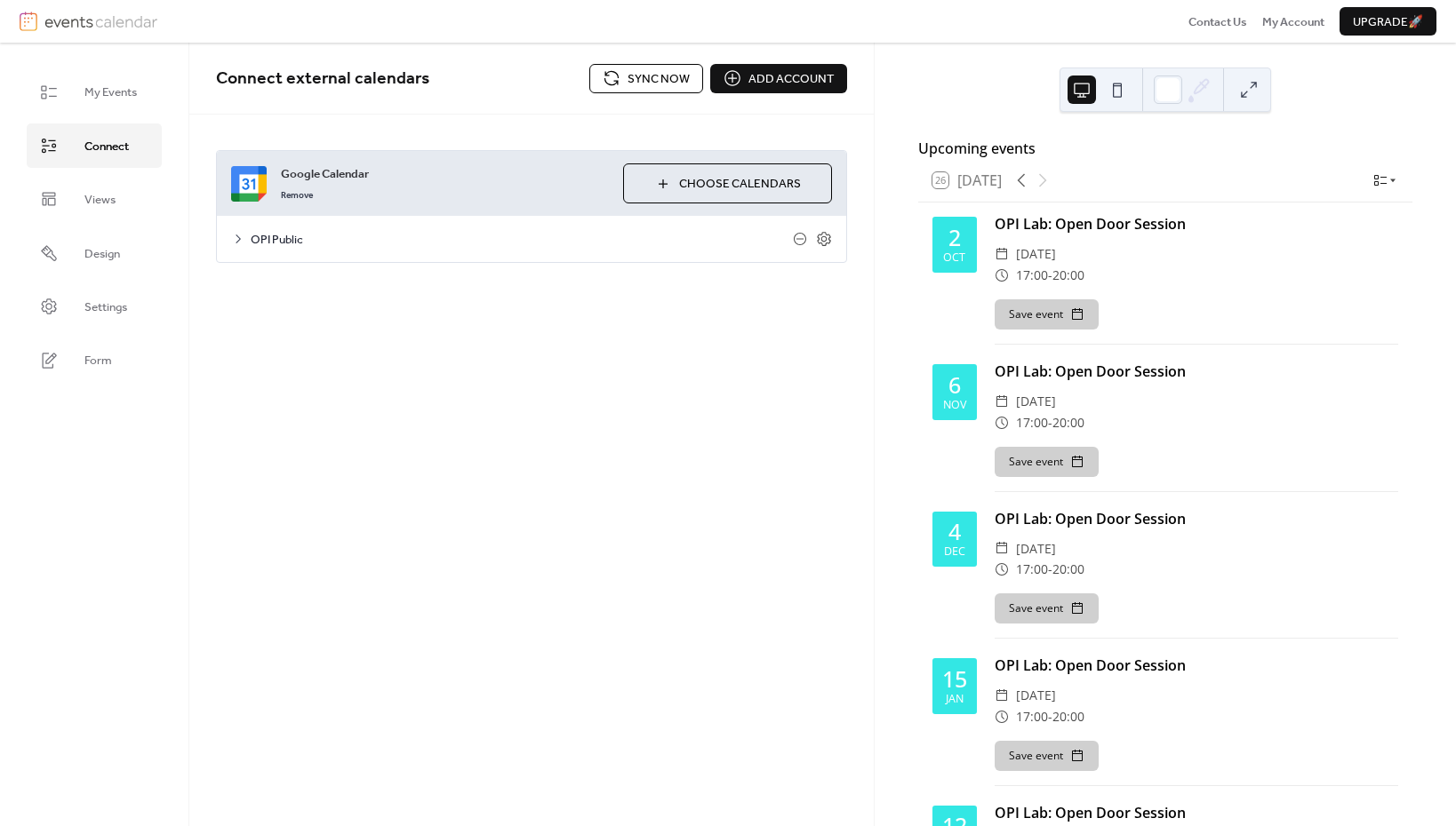
click at [634, 75] on span "Sync now" at bounding box center [659, 78] width 62 height 18
click at [116, 196] on link "Views" at bounding box center [94, 200] width 135 height 45
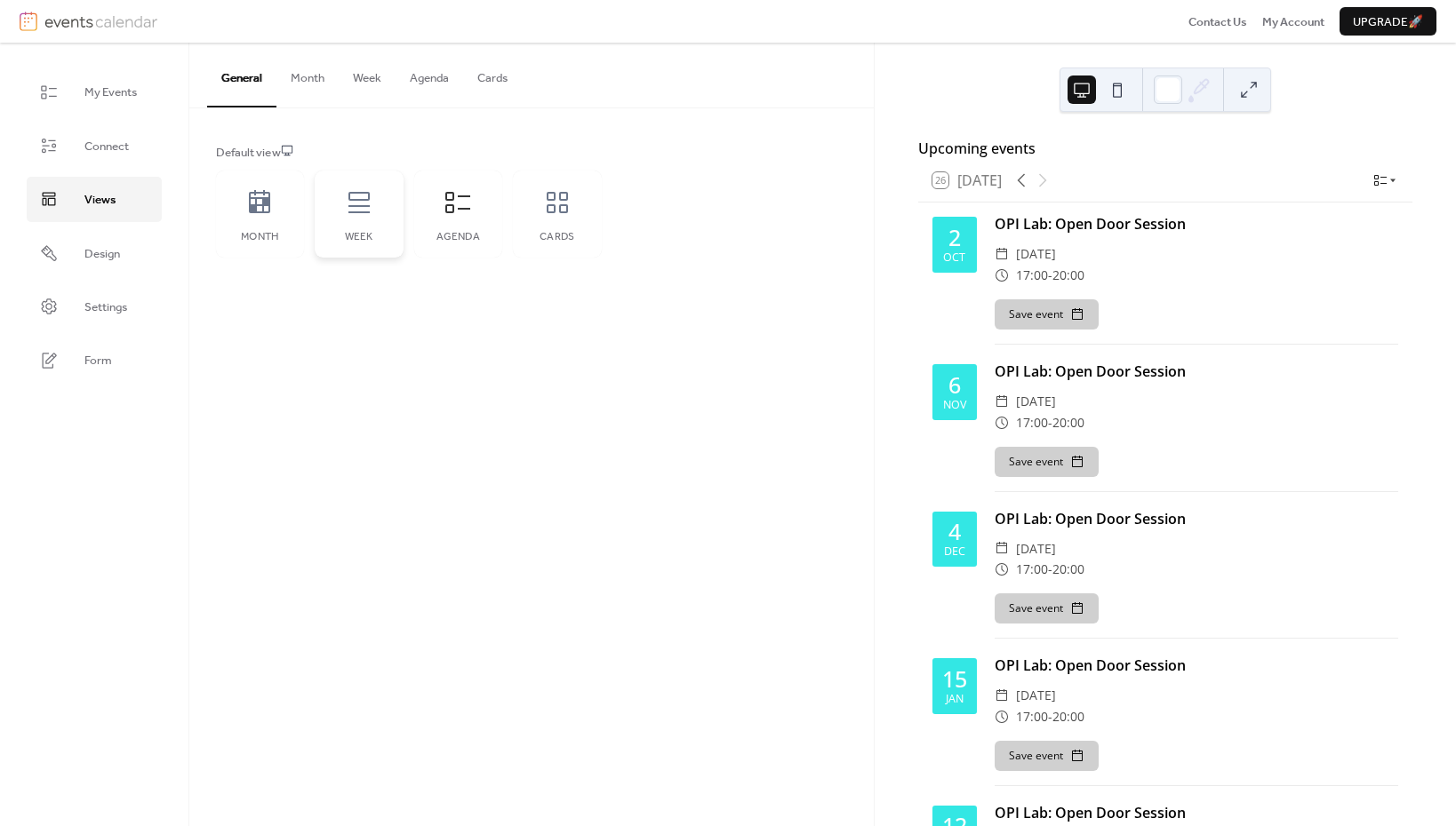
click at [357, 215] on icon at bounding box center [359, 202] width 28 height 28
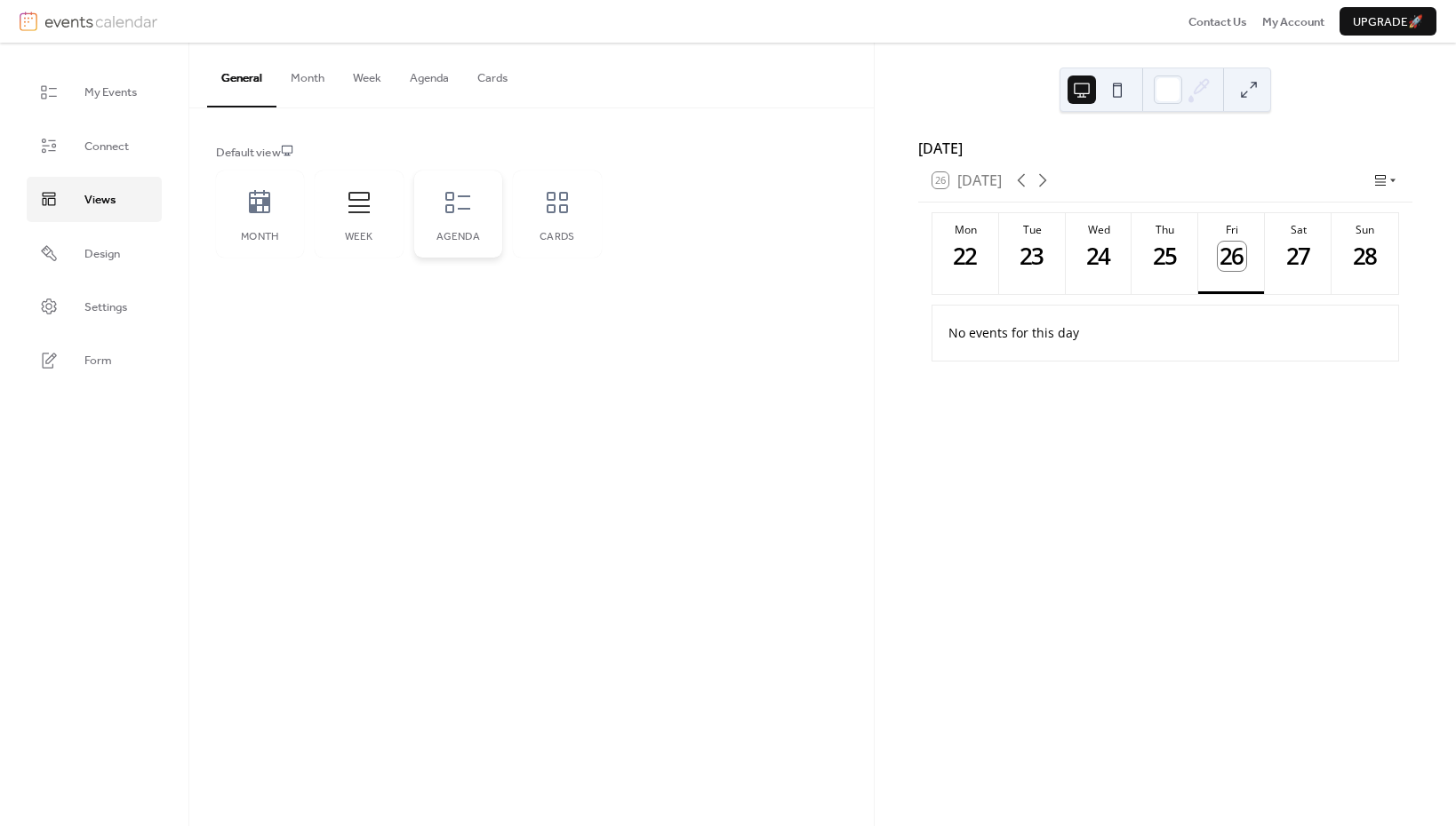
click at [462, 210] on icon at bounding box center [457, 202] width 28 height 28
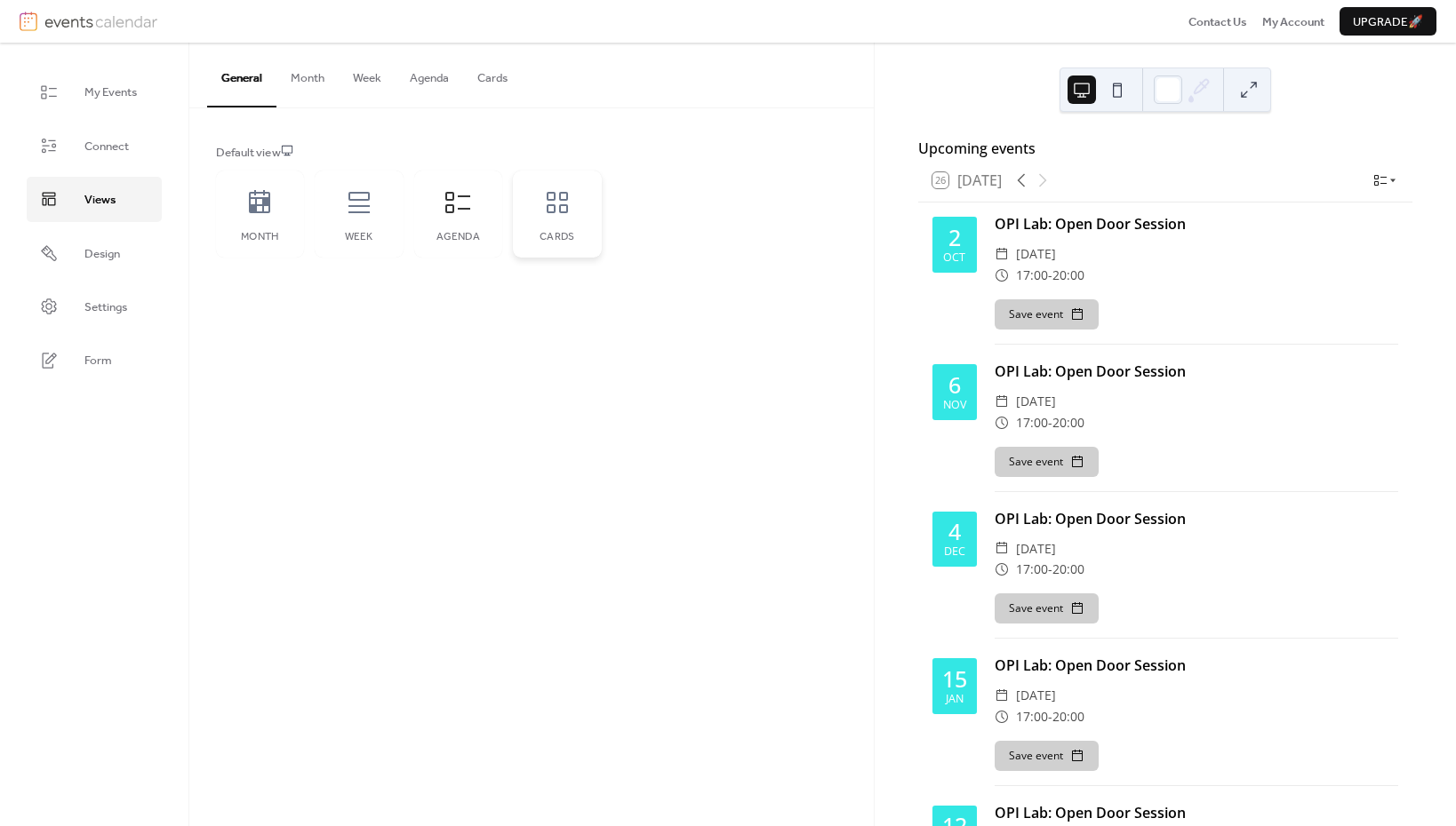
click at [556, 198] on icon at bounding box center [557, 202] width 28 height 28
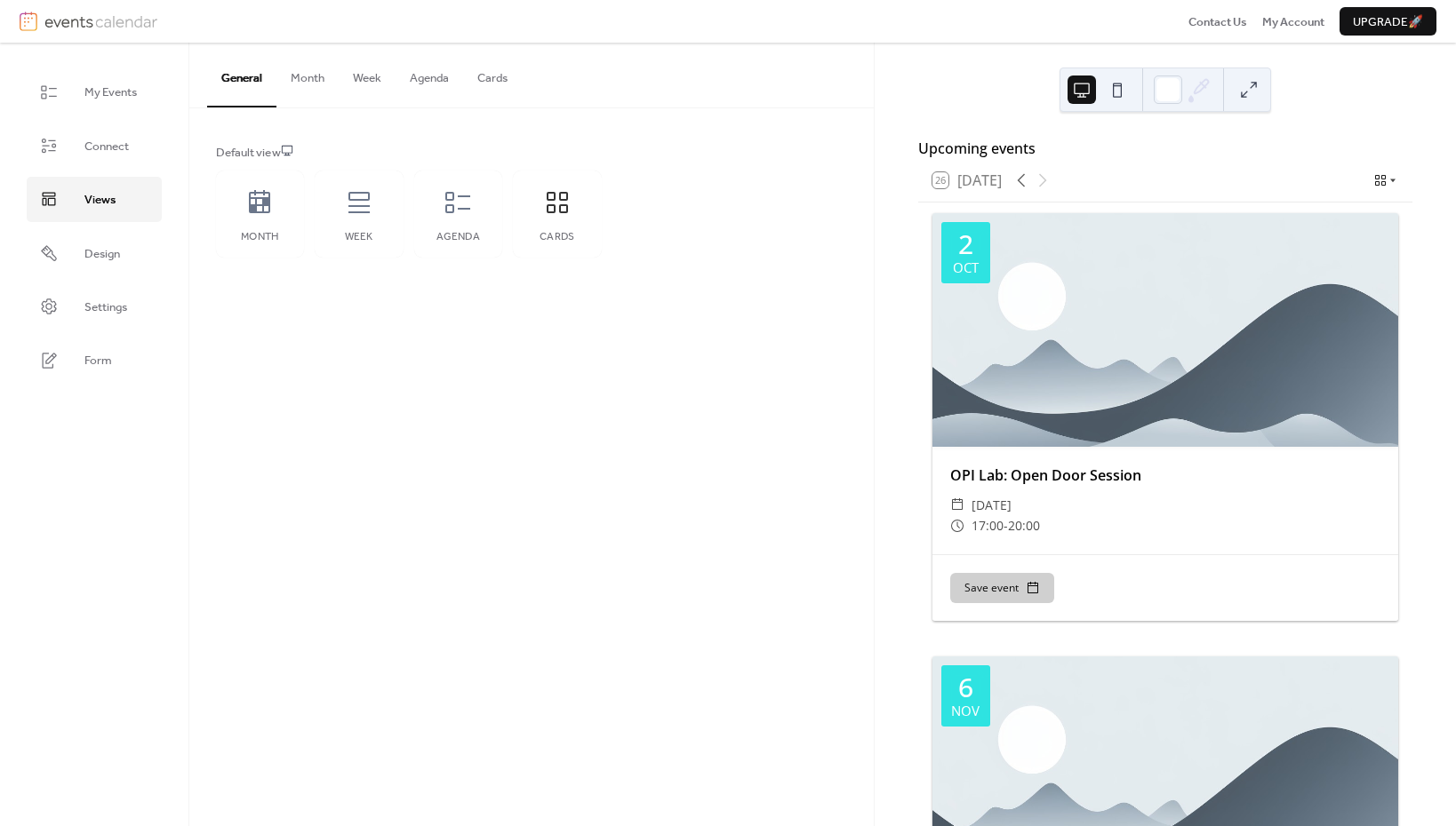
click at [1236, 330] on div at bounding box center [1165, 330] width 465 height 233
click at [462, 199] on icon at bounding box center [457, 202] width 28 height 28
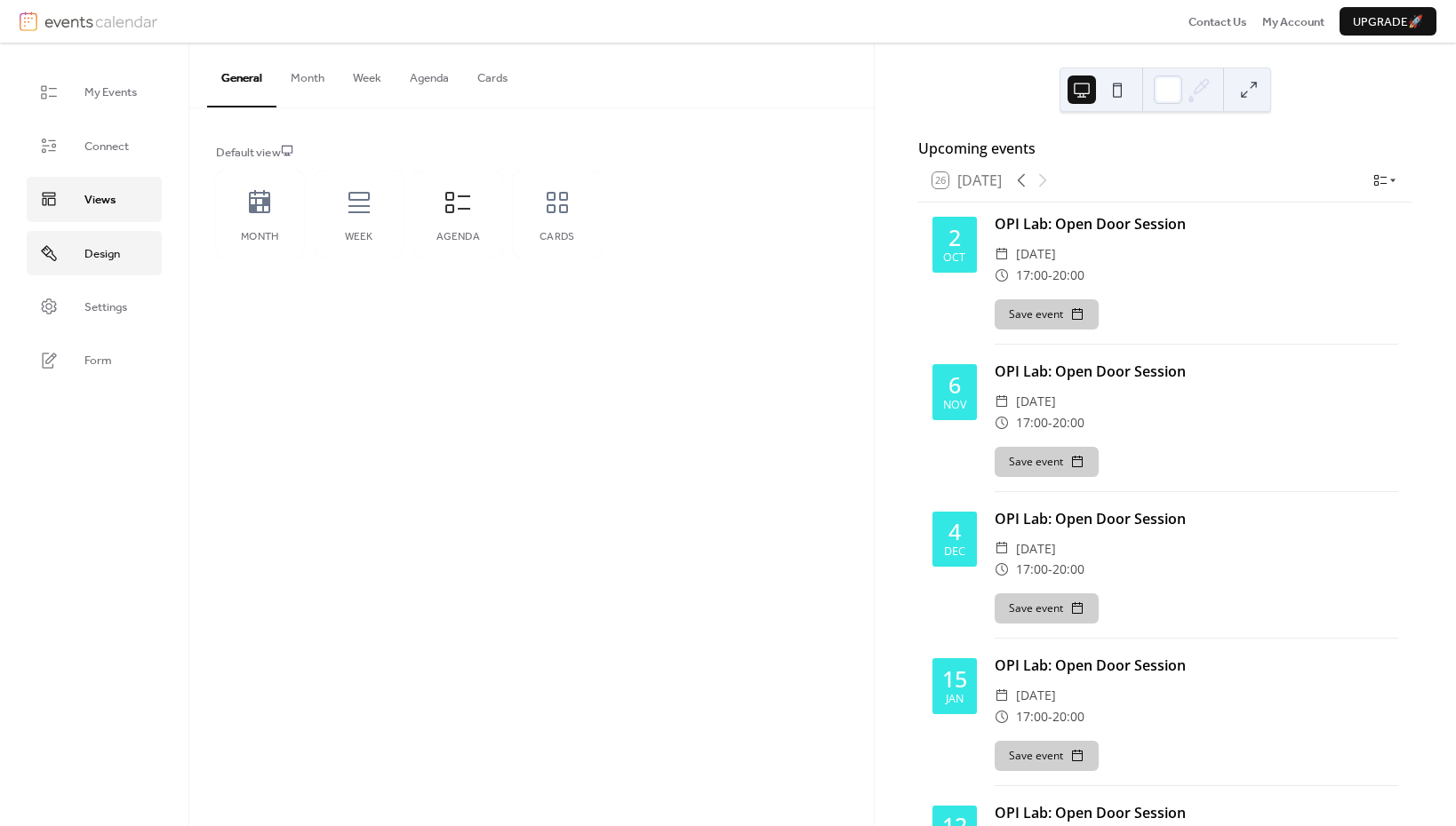
click at [100, 255] on span "Design" at bounding box center [103, 254] width 35 height 18
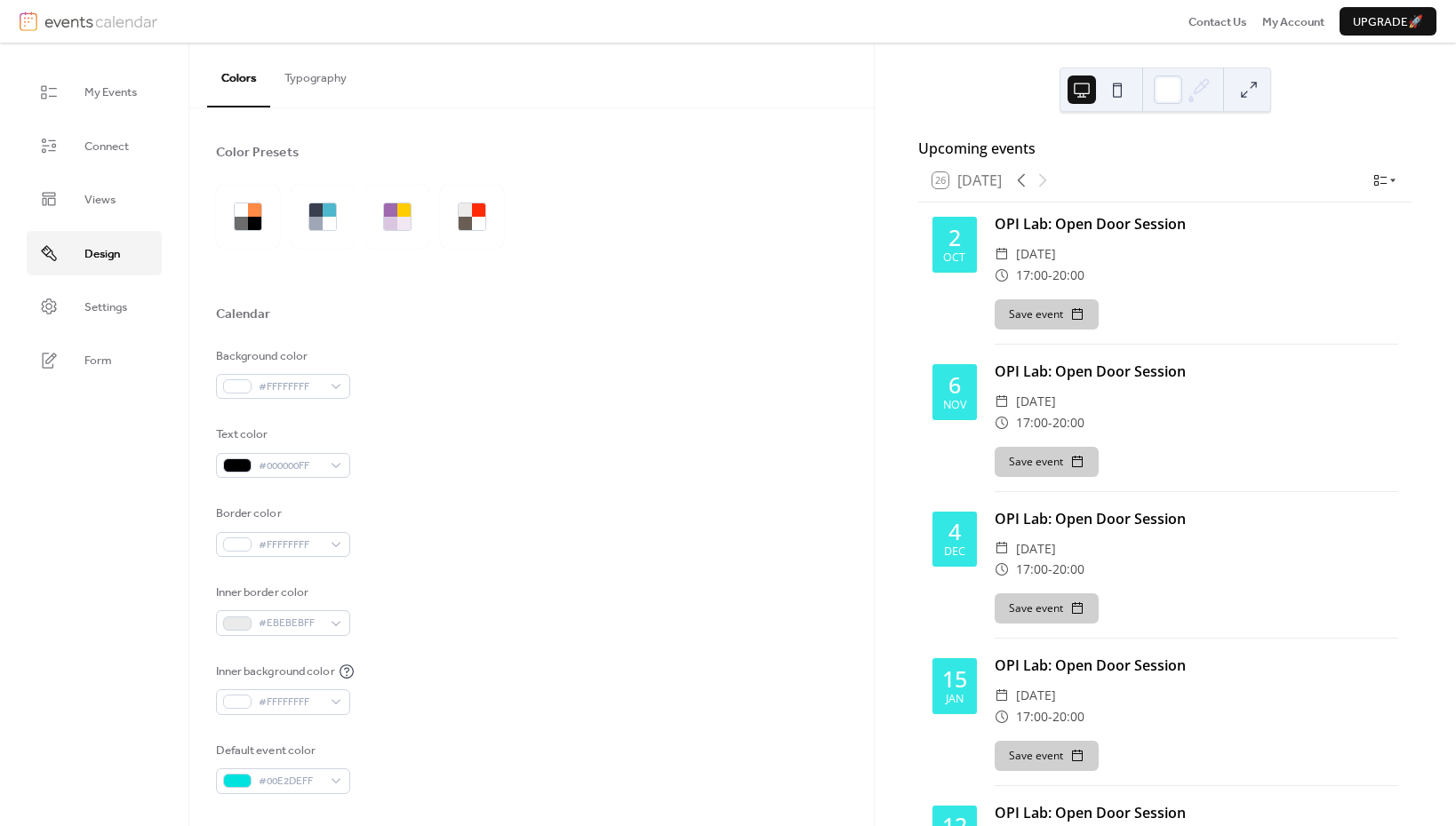
click at [326, 76] on button "Typography" at bounding box center [315, 74] width 90 height 62
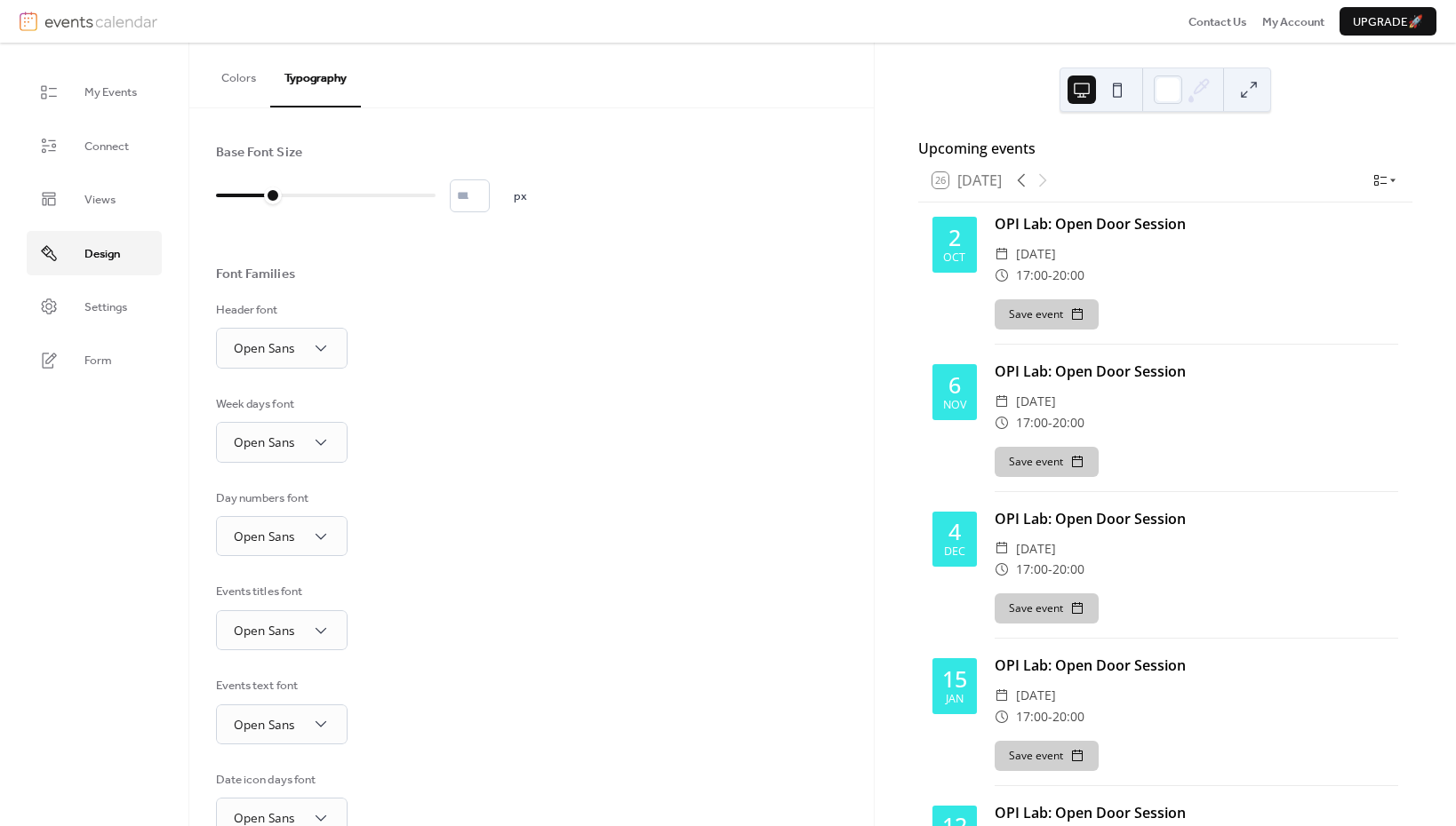
click at [241, 77] on button "Colors" at bounding box center [239, 74] width 63 height 62
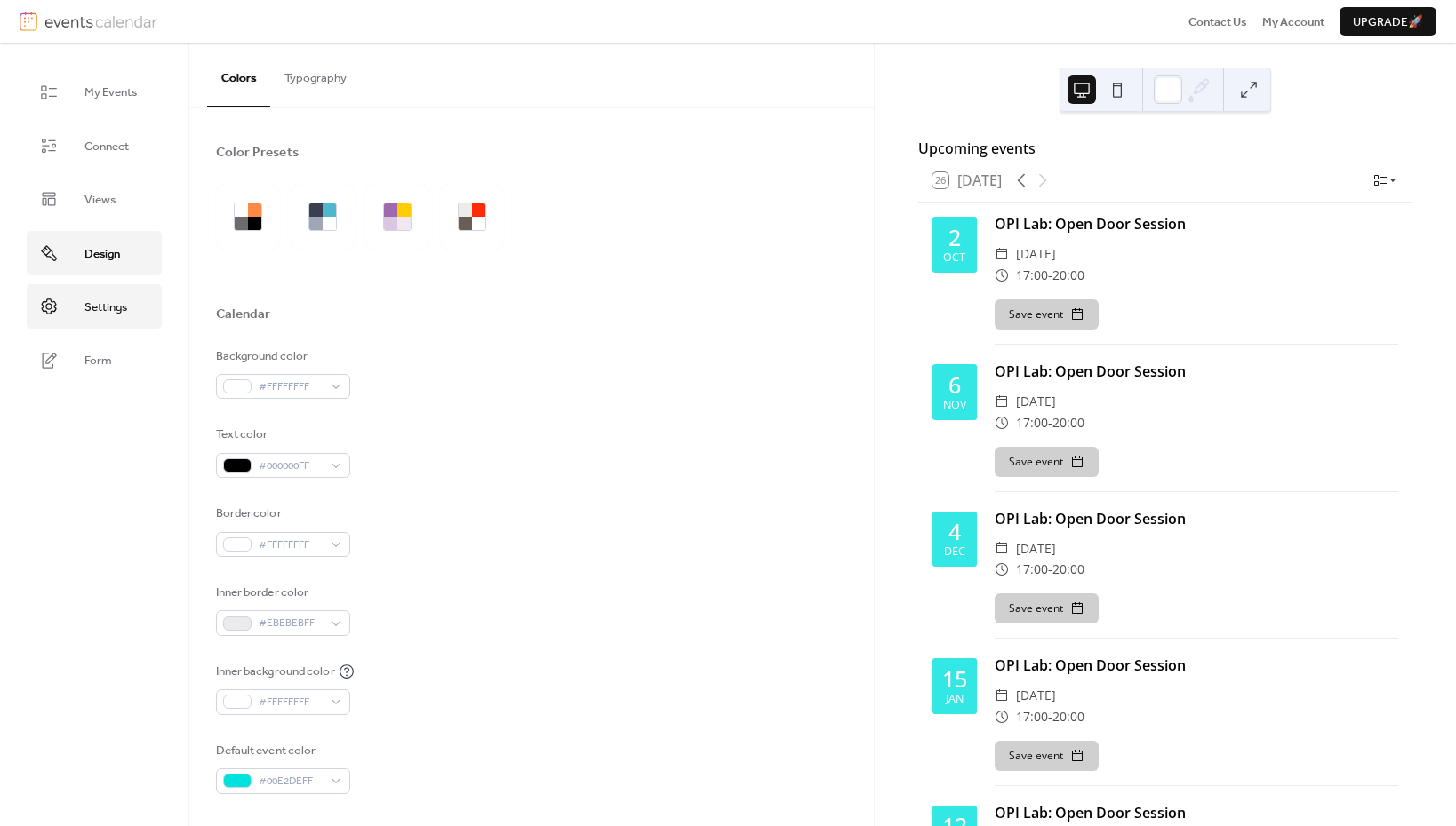
click at [116, 306] on span "Settings" at bounding box center [106, 307] width 43 height 18
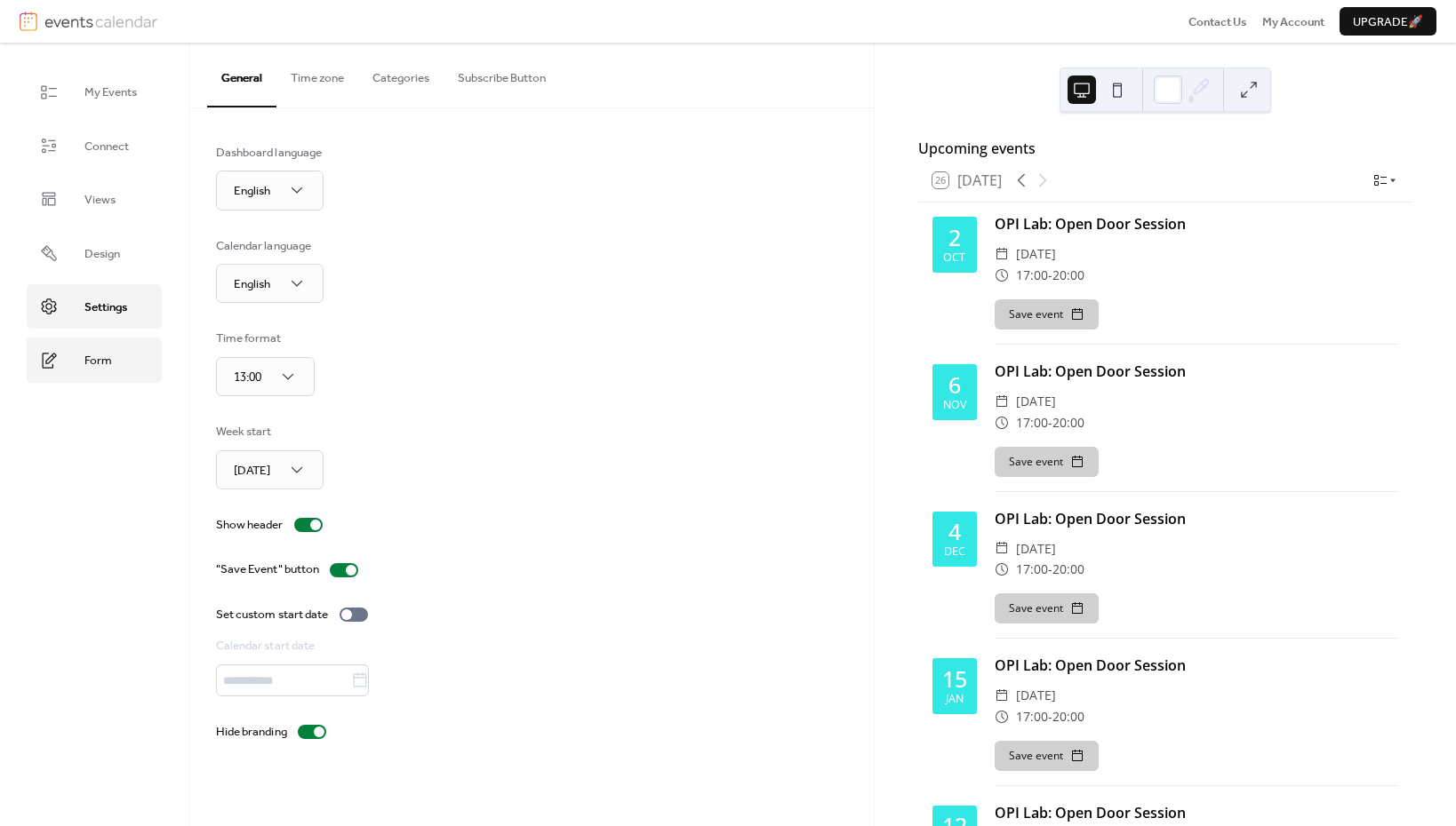
click at [104, 358] on span "Form" at bounding box center [99, 360] width 28 height 18
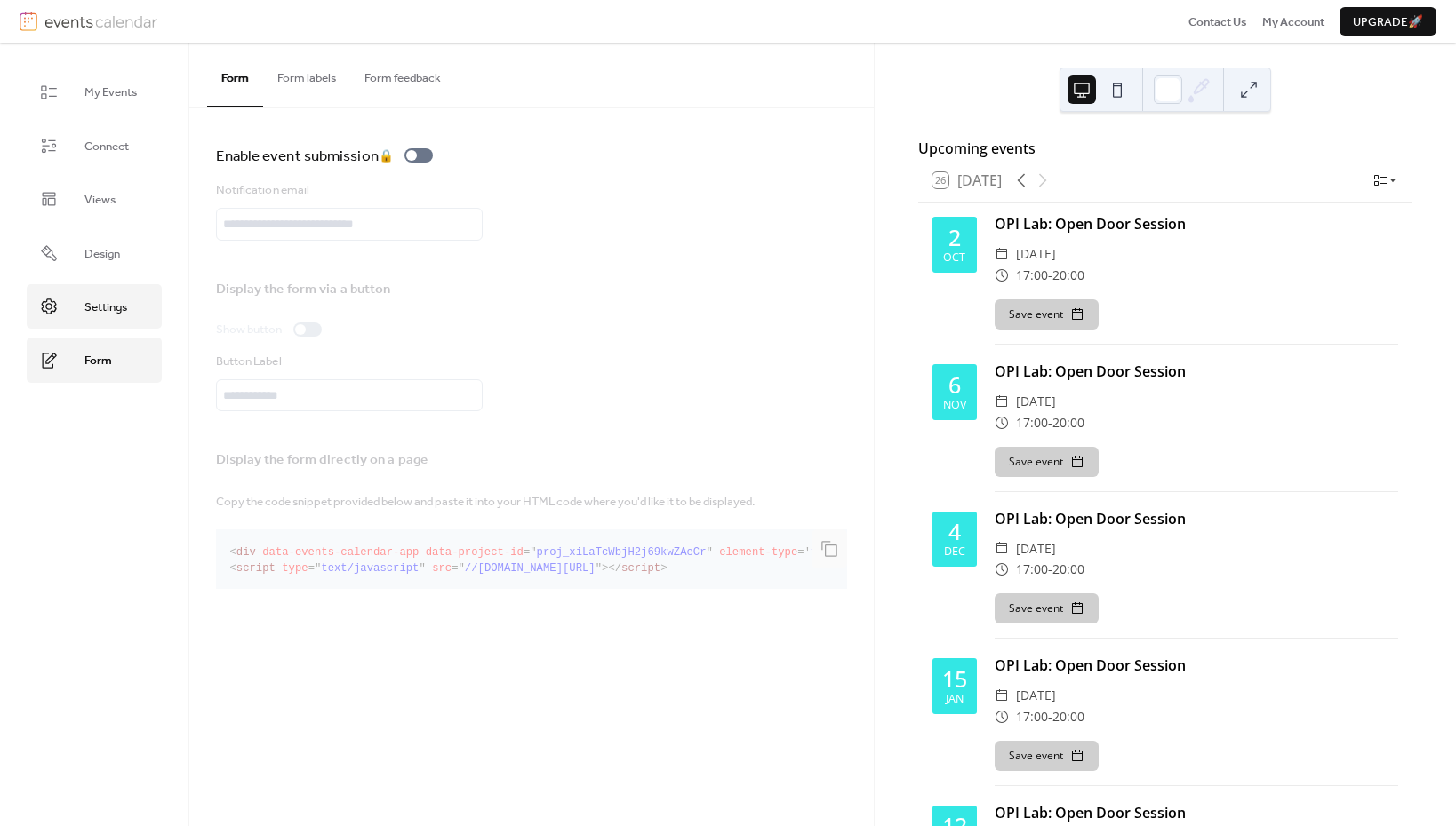
click at [103, 313] on span "Settings" at bounding box center [106, 307] width 43 height 18
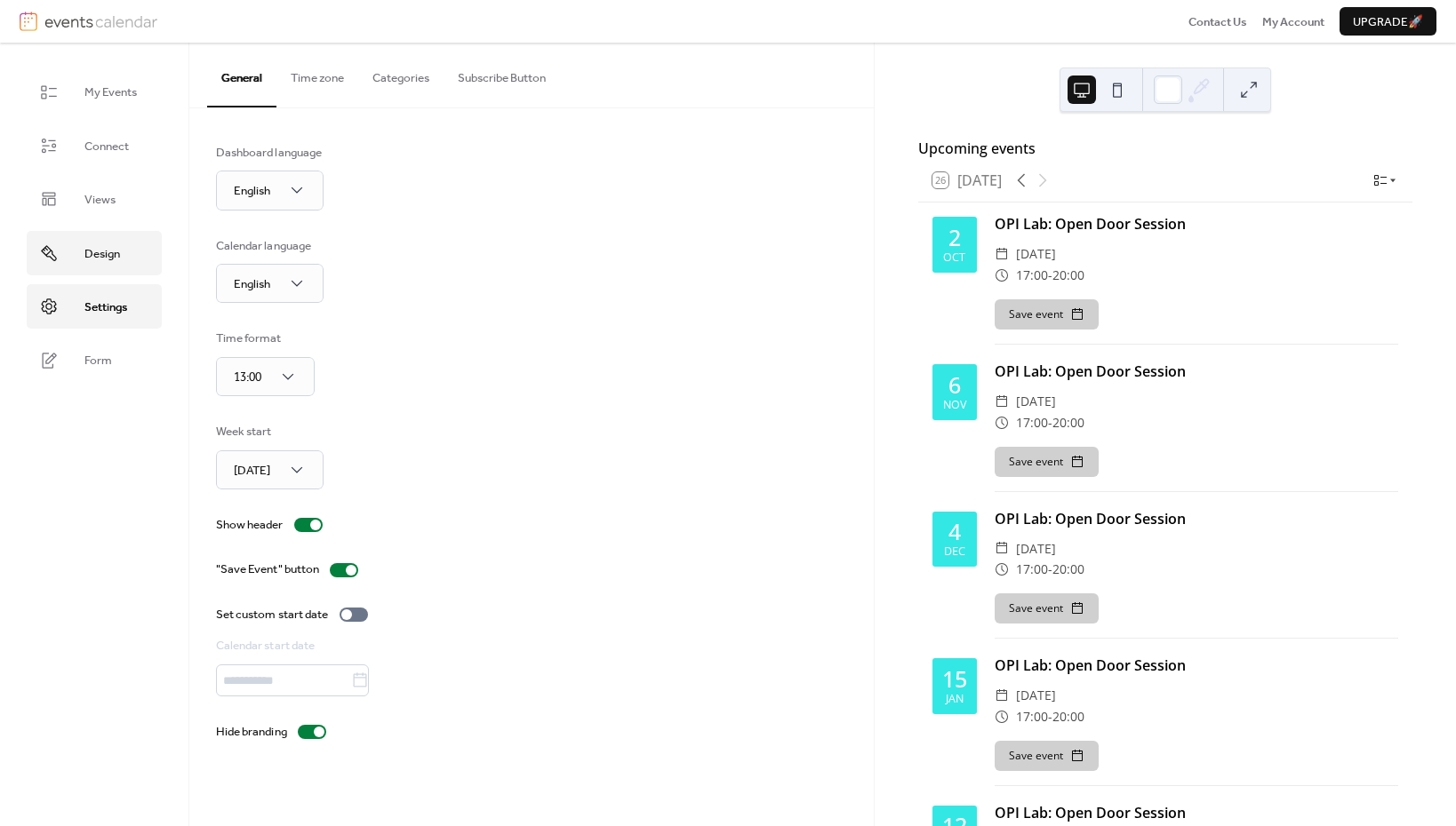
click at [103, 262] on span "Design" at bounding box center [103, 254] width 35 height 18
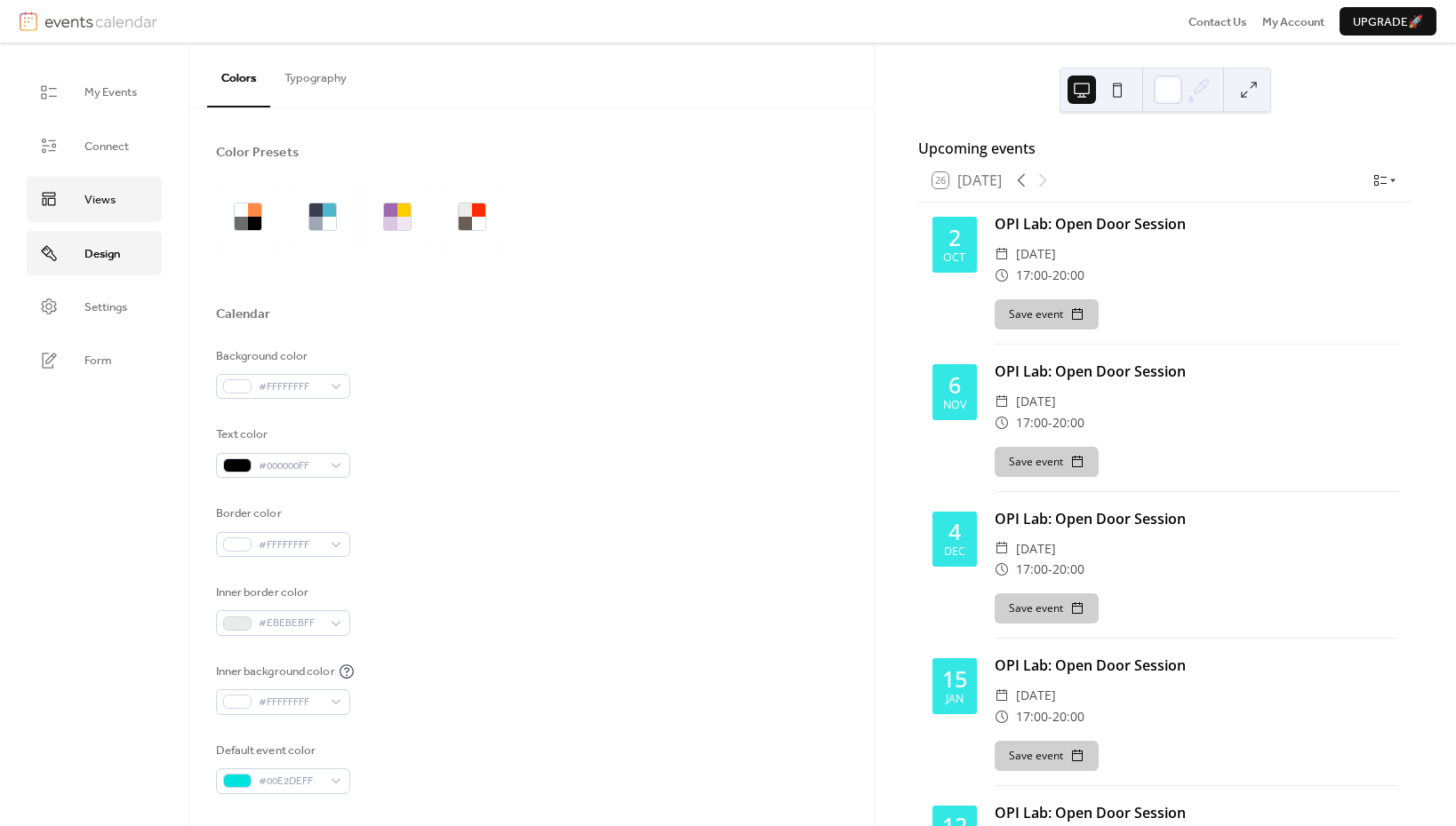
click at [94, 205] on span "Views" at bounding box center [100, 200] width 31 height 18
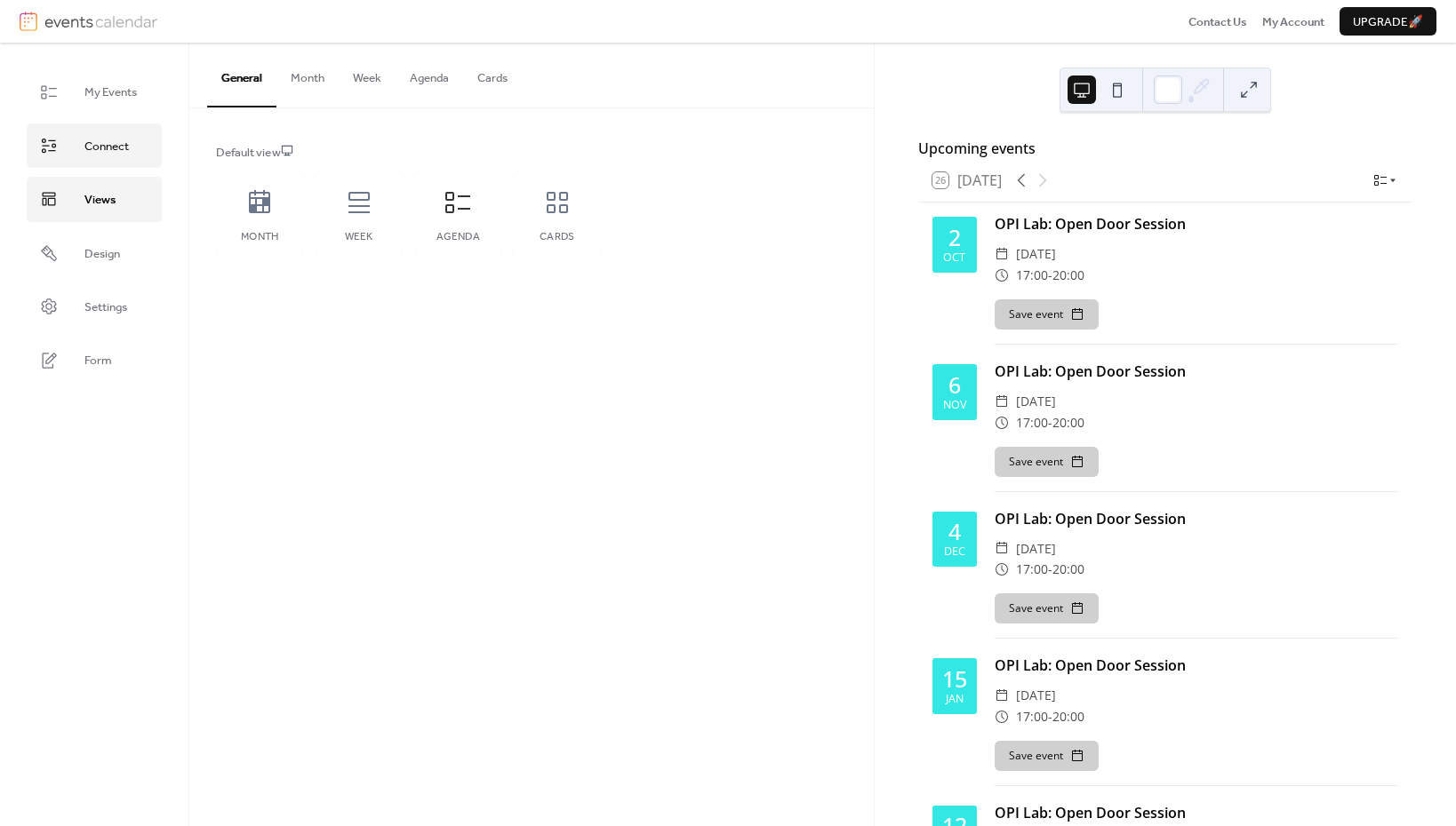
click at [104, 150] on span "Connect" at bounding box center [107, 146] width 45 height 18
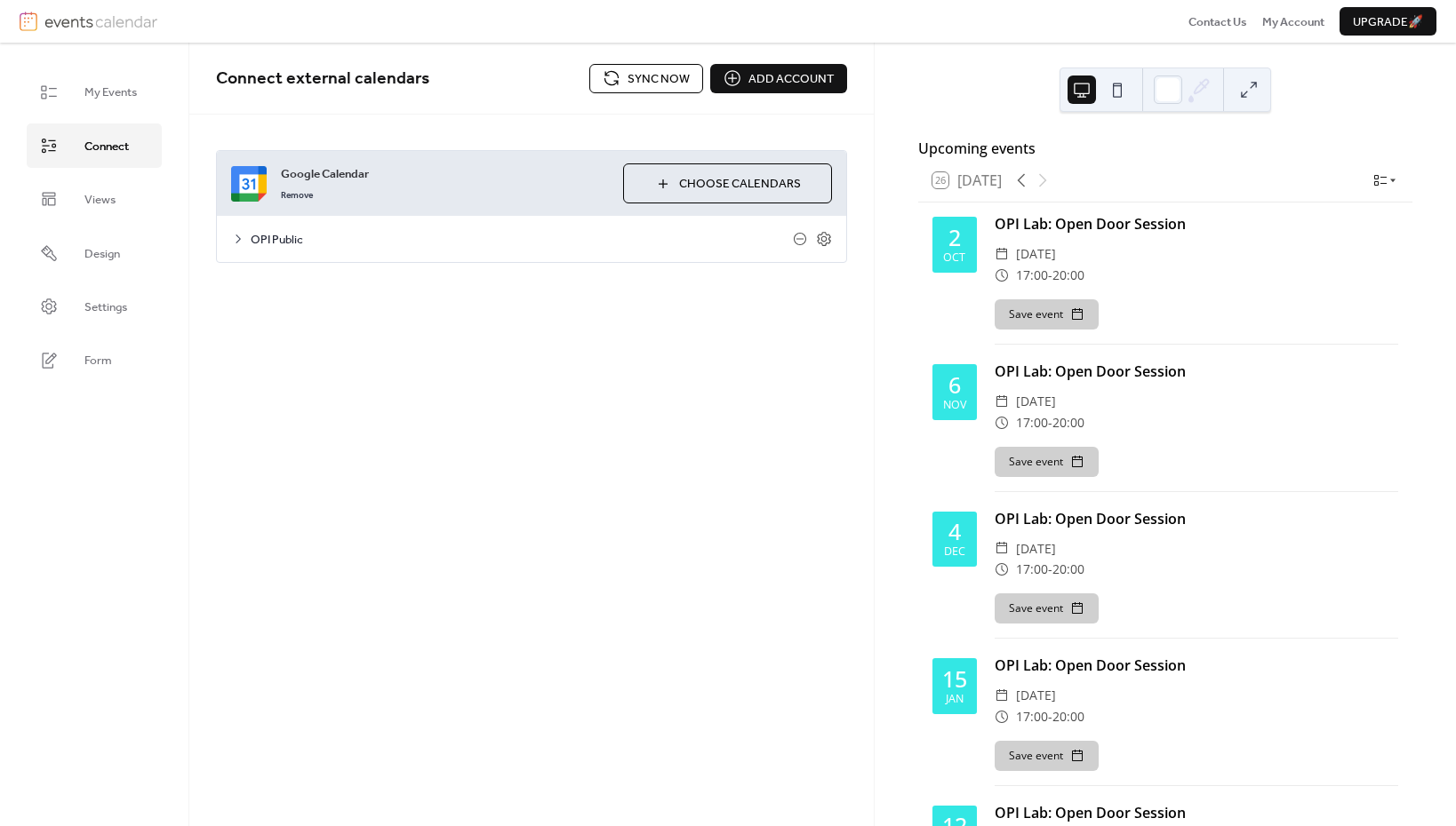
click at [636, 73] on span "Sync now" at bounding box center [659, 78] width 62 height 18
click at [636, 75] on span "Sync now" at bounding box center [659, 78] width 62 height 18
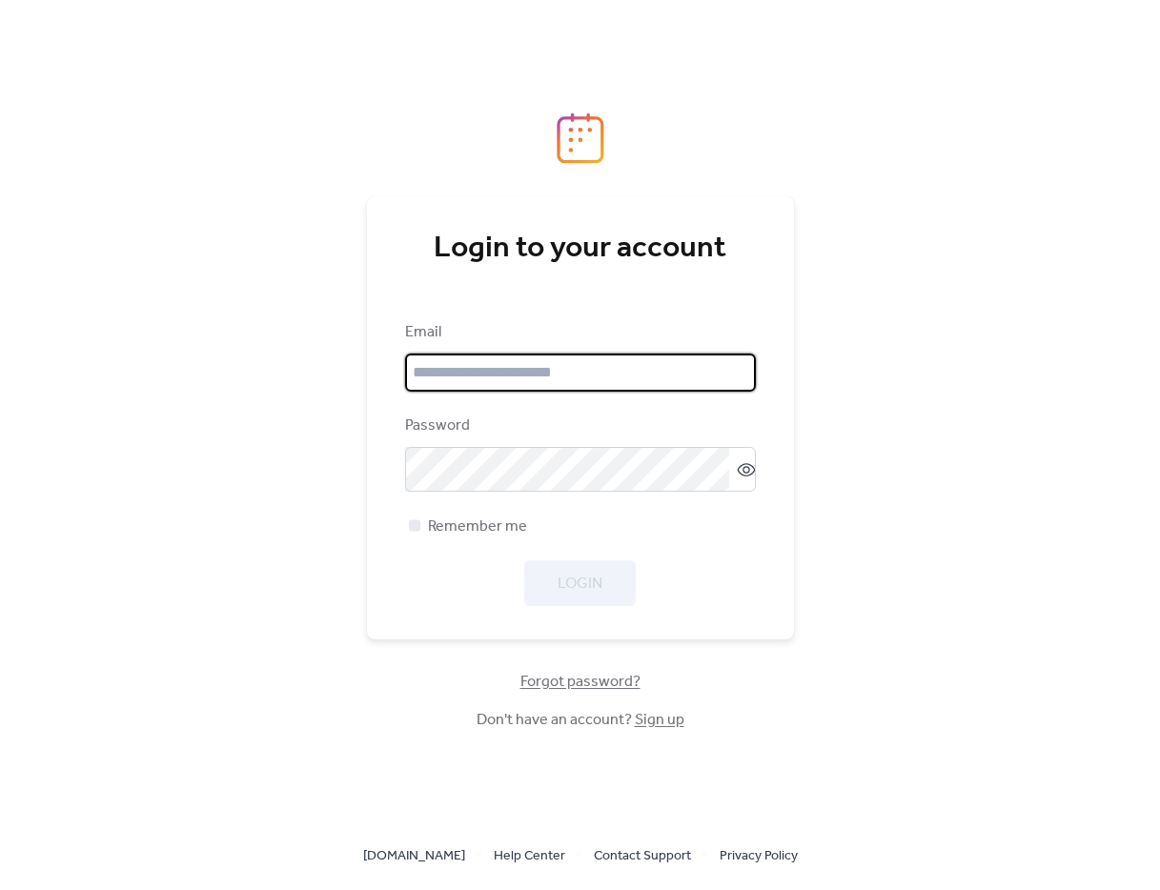
type input "**********"
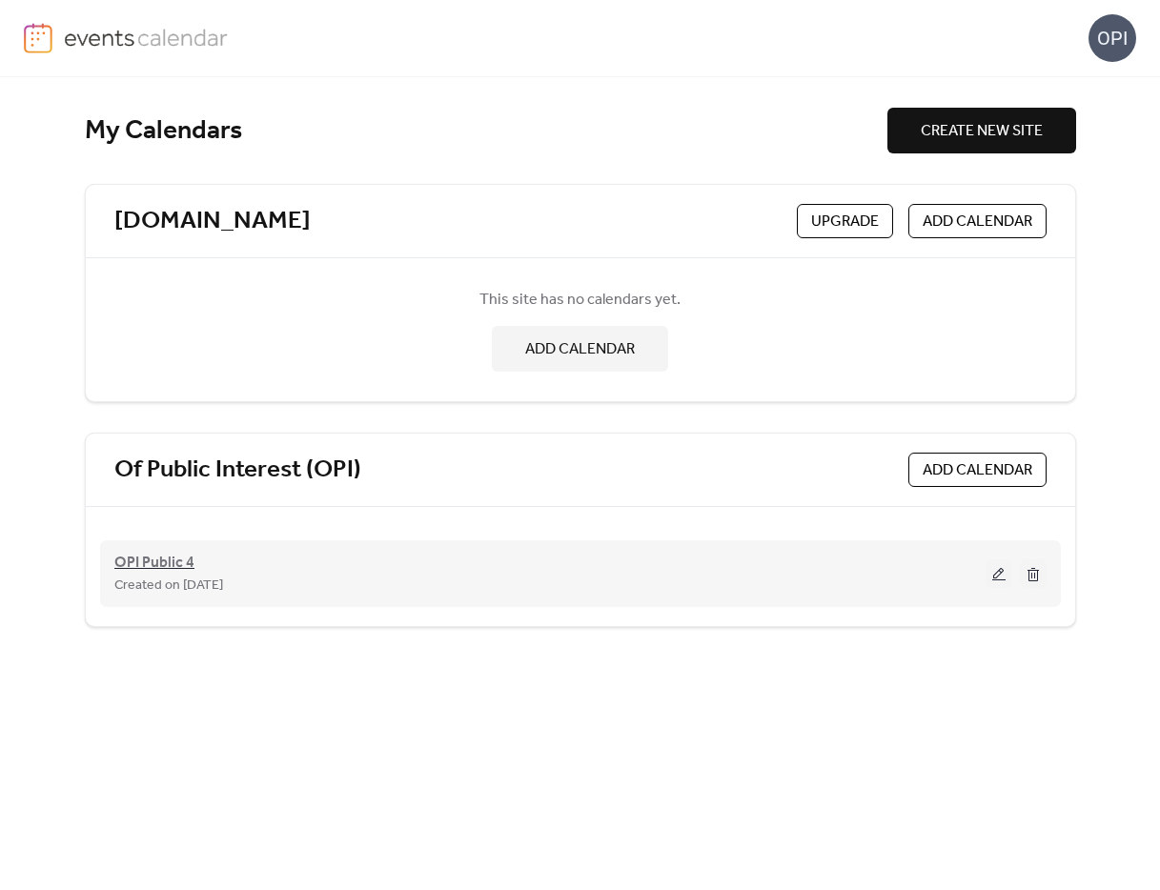
click at [168, 565] on span "OPI Public 4" at bounding box center [154, 563] width 80 height 23
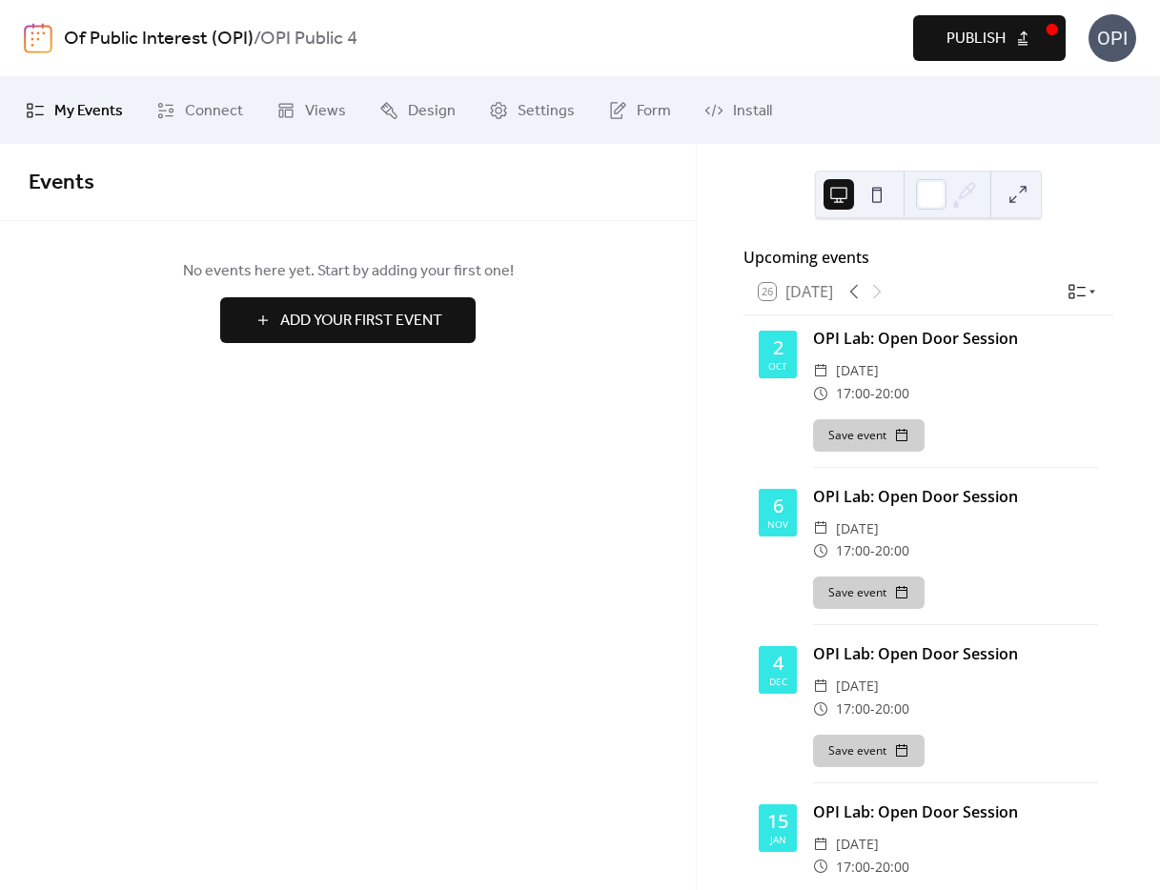
click at [985, 36] on span "Publish" at bounding box center [975, 39] width 59 height 23
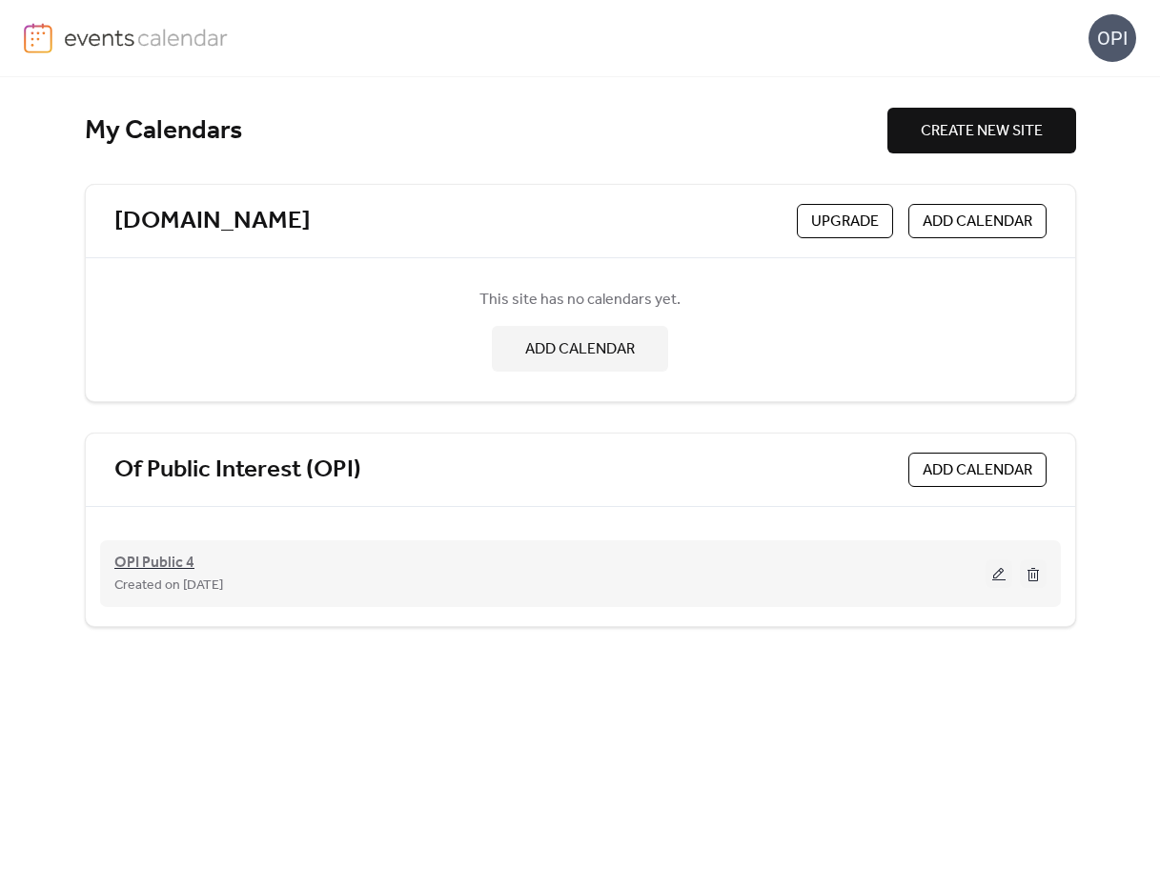
click at [173, 568] on span "OPI Public 4" at bounding box center [154, 563] width 80 height 23
